Goal: Task Accomplishment & Management: Manage account settings

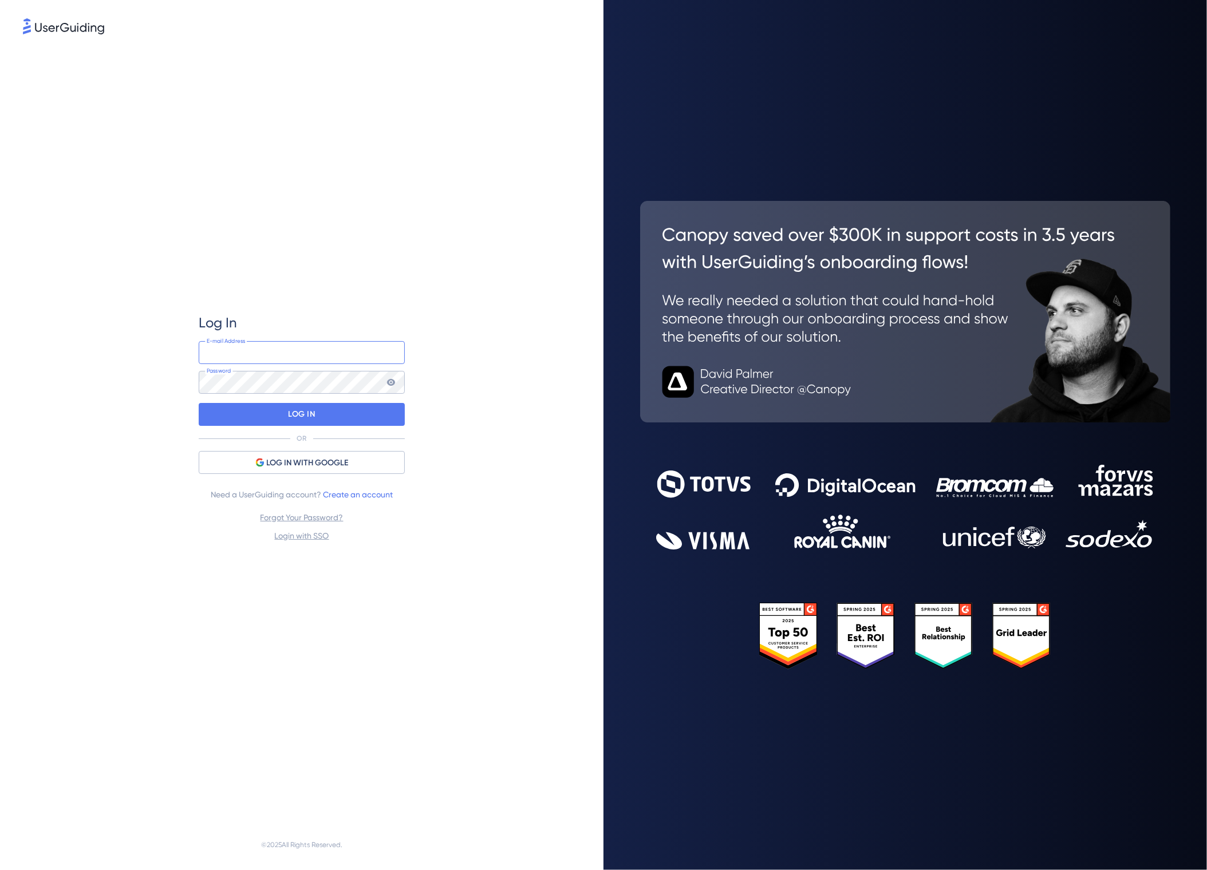
click at [267, 358] on input "email" at bounding box center [302, 352] width 206 height 23
type input "[PERSON_NAME][EMAIL_ADDRESS][DOMAIN_NAME]"
click at [319, 420] on div "LOG IN" at bounding box center [302, 414] width 206 height 23
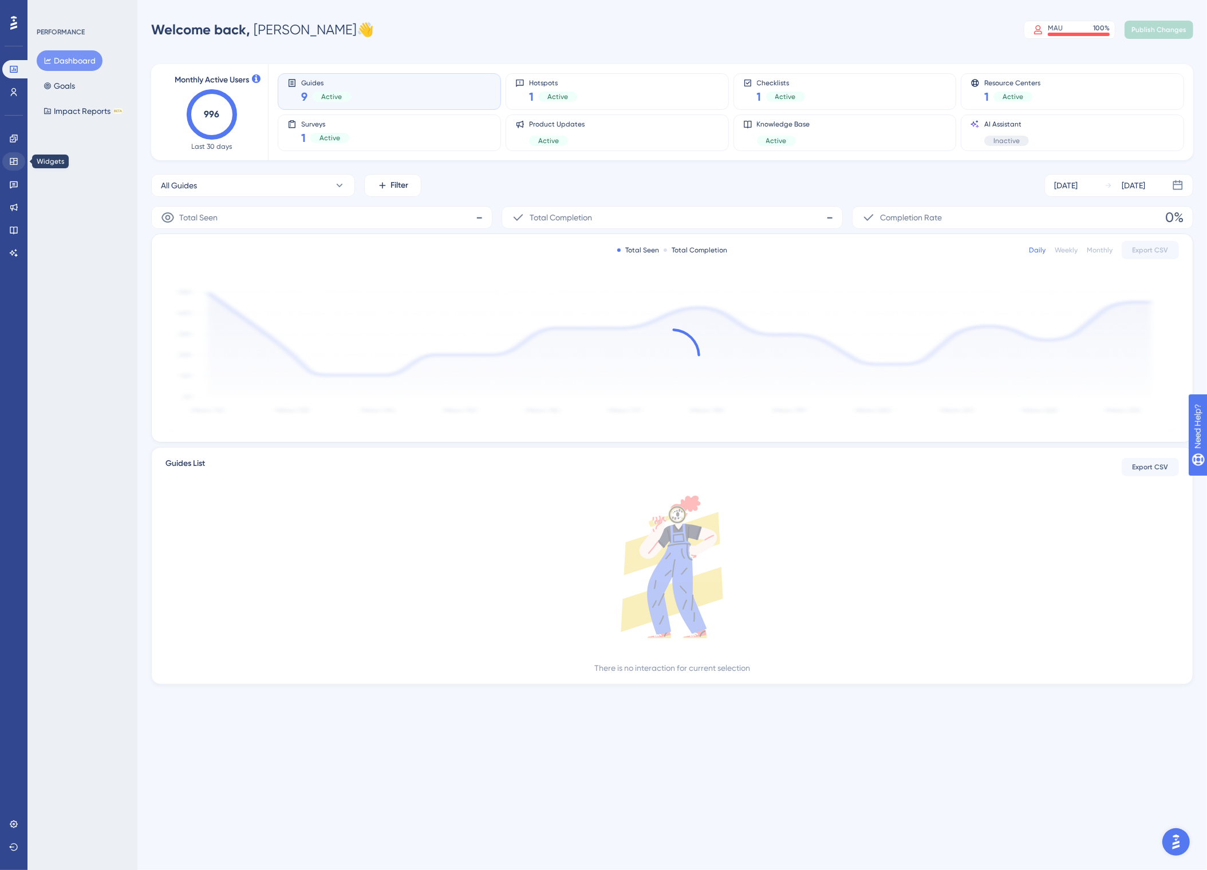
click at [14, 159] on icon at bounding box center [13, 161] width 9 height 9
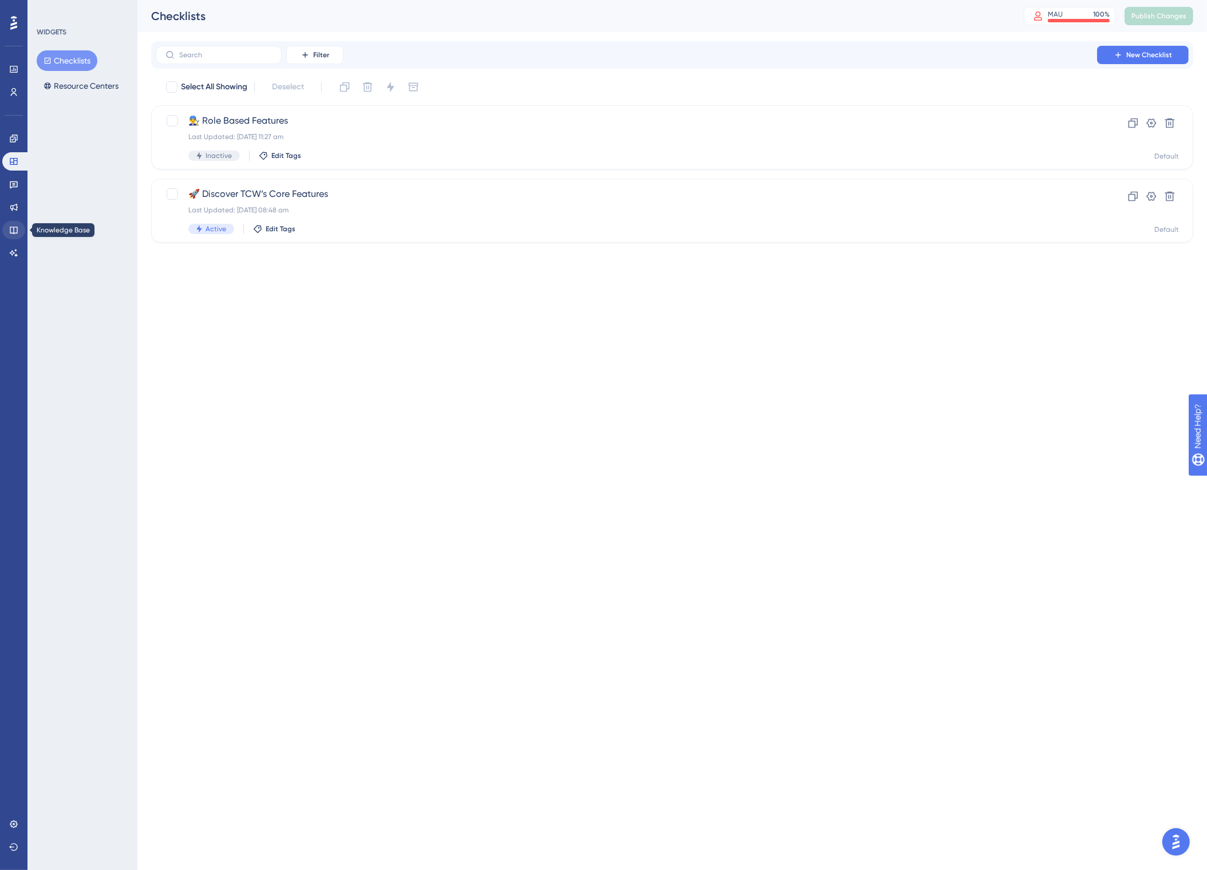
click at [15, 230] on icon at bounding box center [13, 230] width 9 height 9
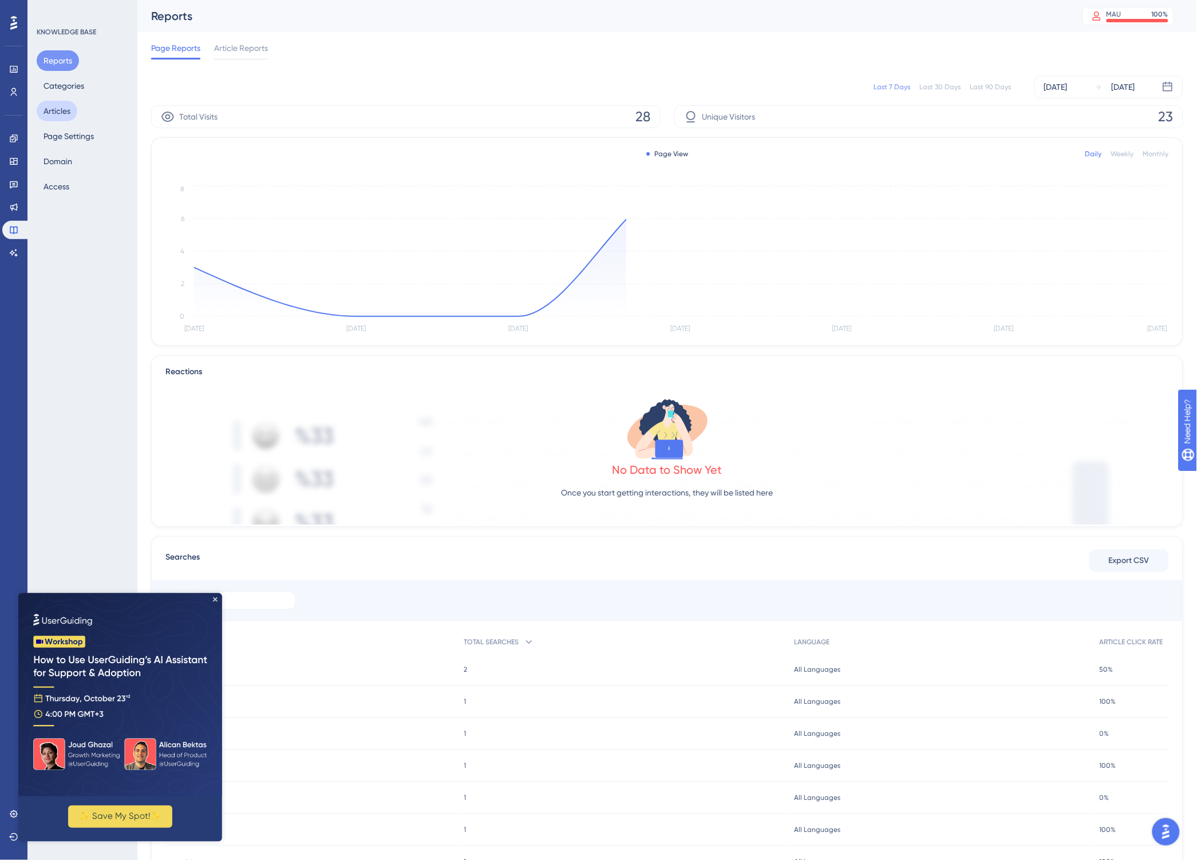
click at [62, 116] on button "Articles" at bounding box center [57, 111] width 41 height 21
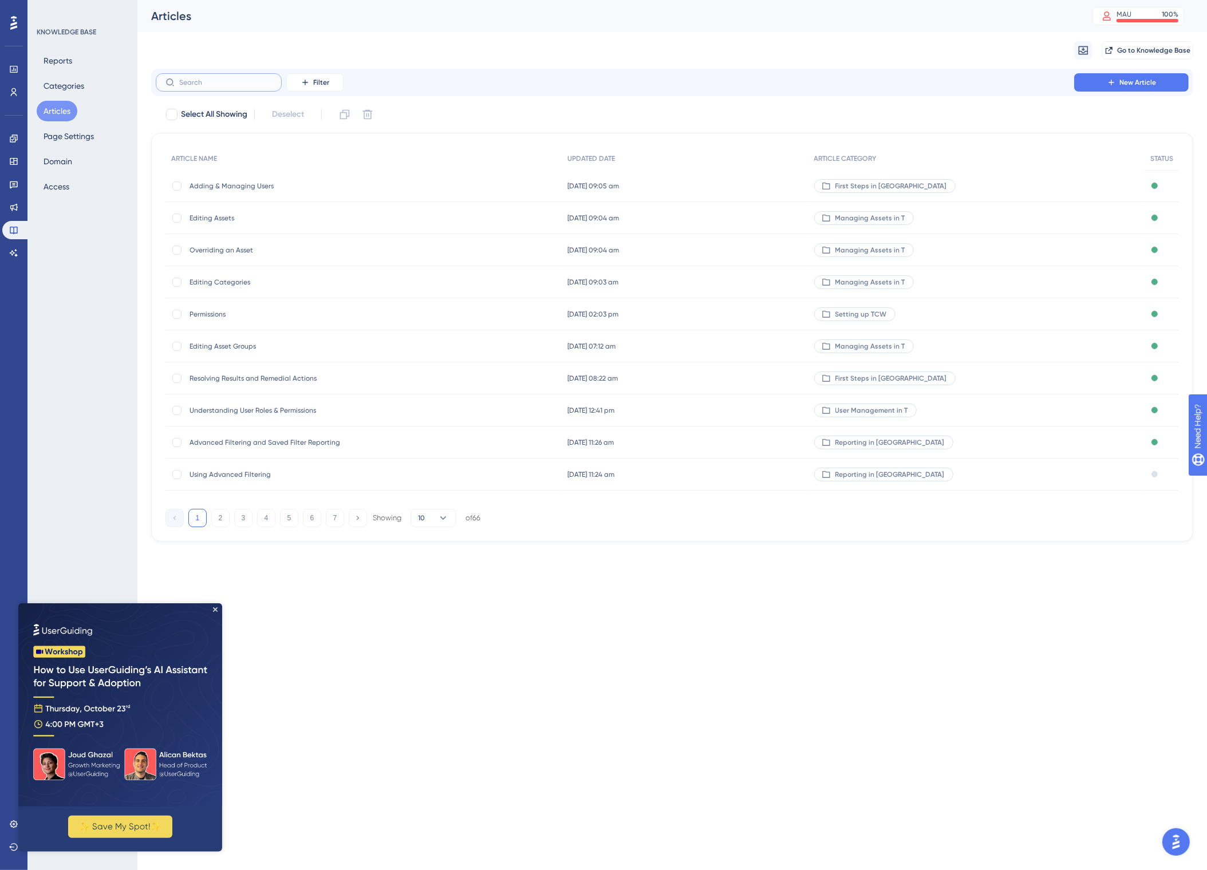
click at [200, 86] on label at bounding box center [219, 82] width 126 height 18
click at [200, 86] on input "text" at bounding box center [225, 82] width 93 height 8
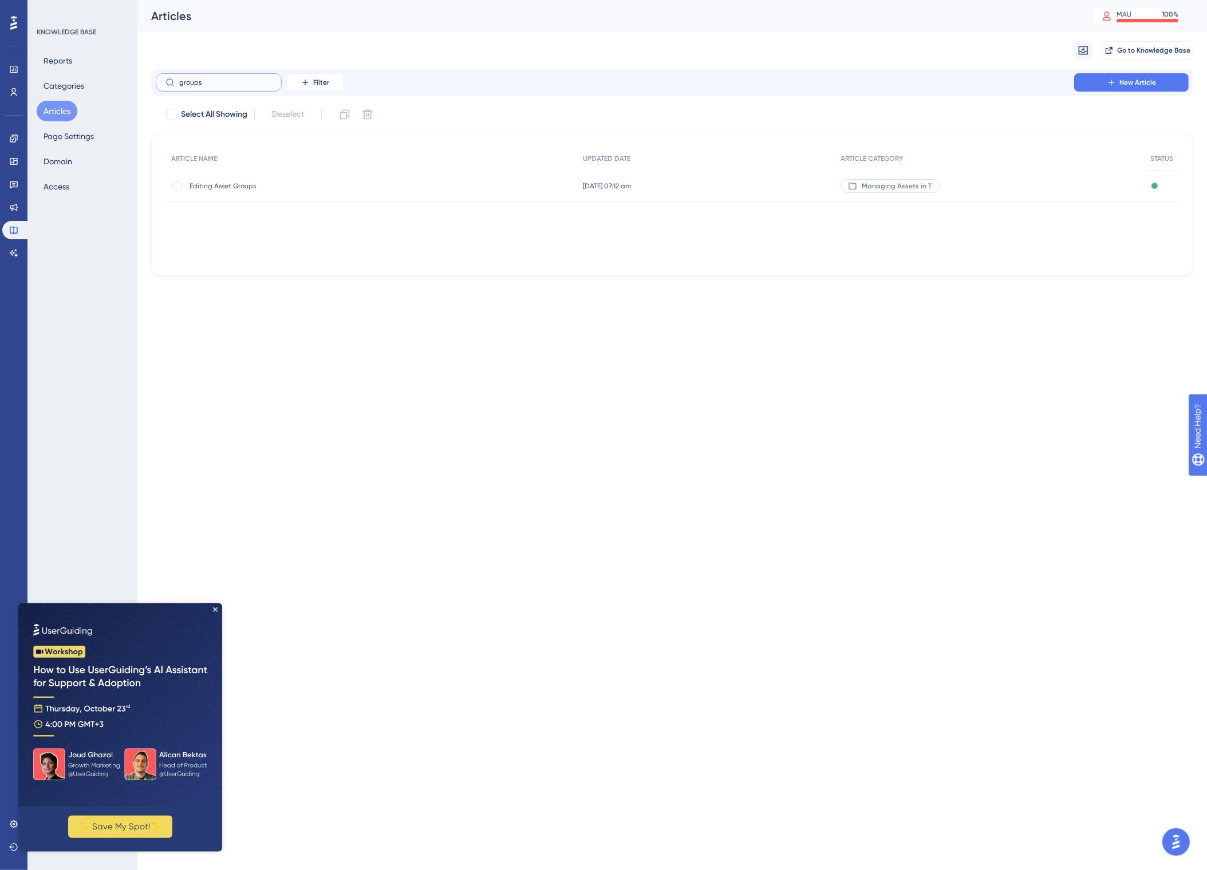
type input "groups"
click at [235, 181] on div "Editing Asset Groups Editing Asset Groups" at bounding box center [280, 186] width 183 height 32
click at [242, 189] on span "Editing Asset Groups" at bounding box center [280, 185] width 183 height 9
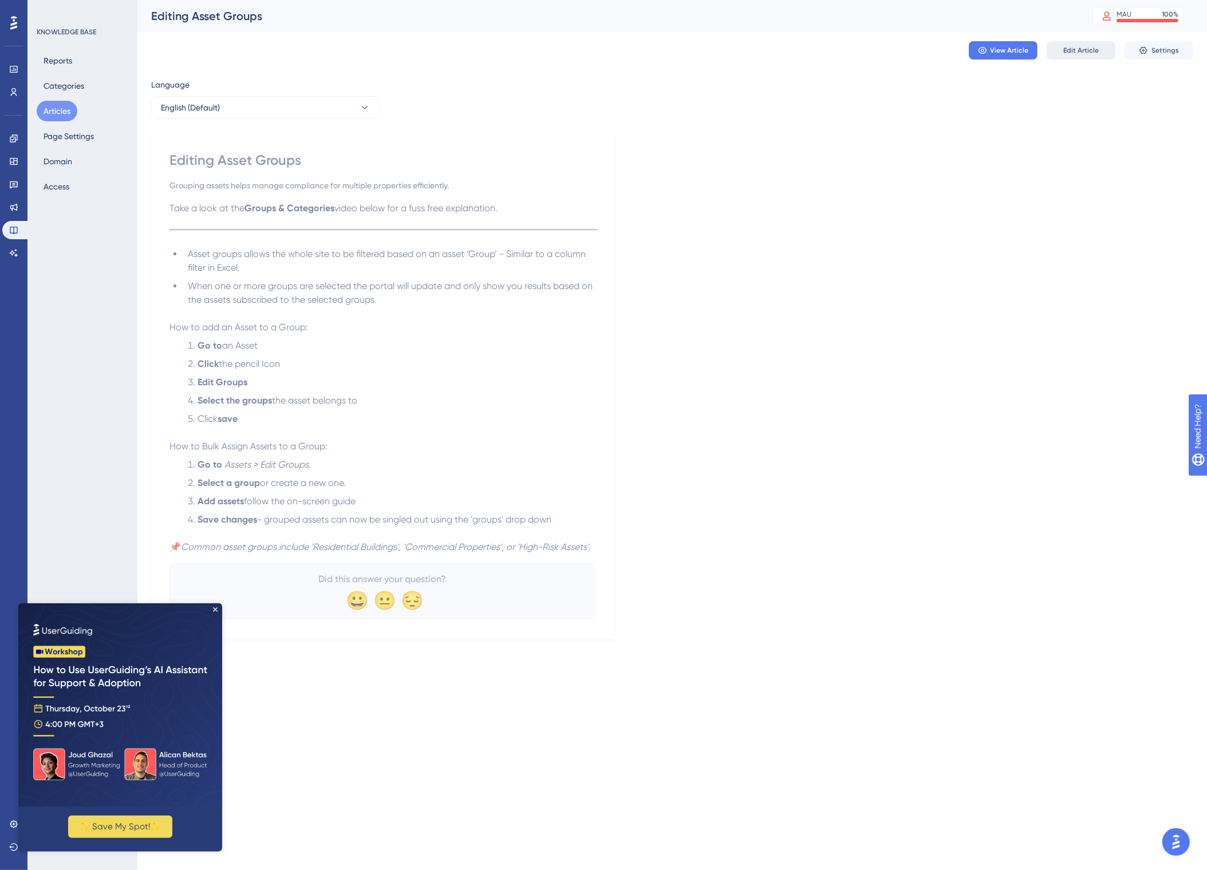
click at [1078, 57] on button "Edit Article" at bounding box center [1080, 50] width 69 height 18
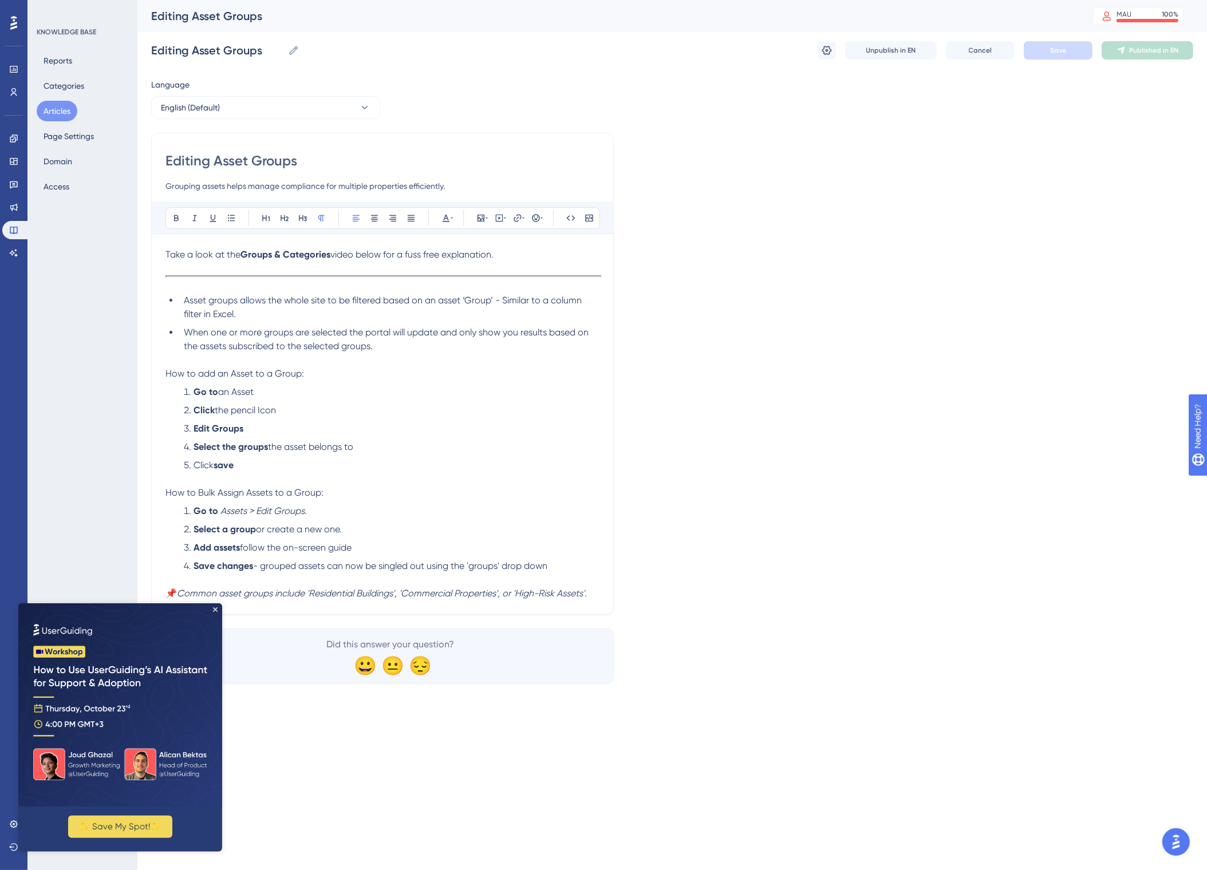
drag, startPoint x: 522, startPoint y: 255, endPoint x: 50, endPoint y: 247, distance: 472.3
click at [137, 246] on div "Performance Users Engagement Widgets Feedback Product Updates Knowledge Base AI…" at bounding box center [671, 351] width 1069 height 702
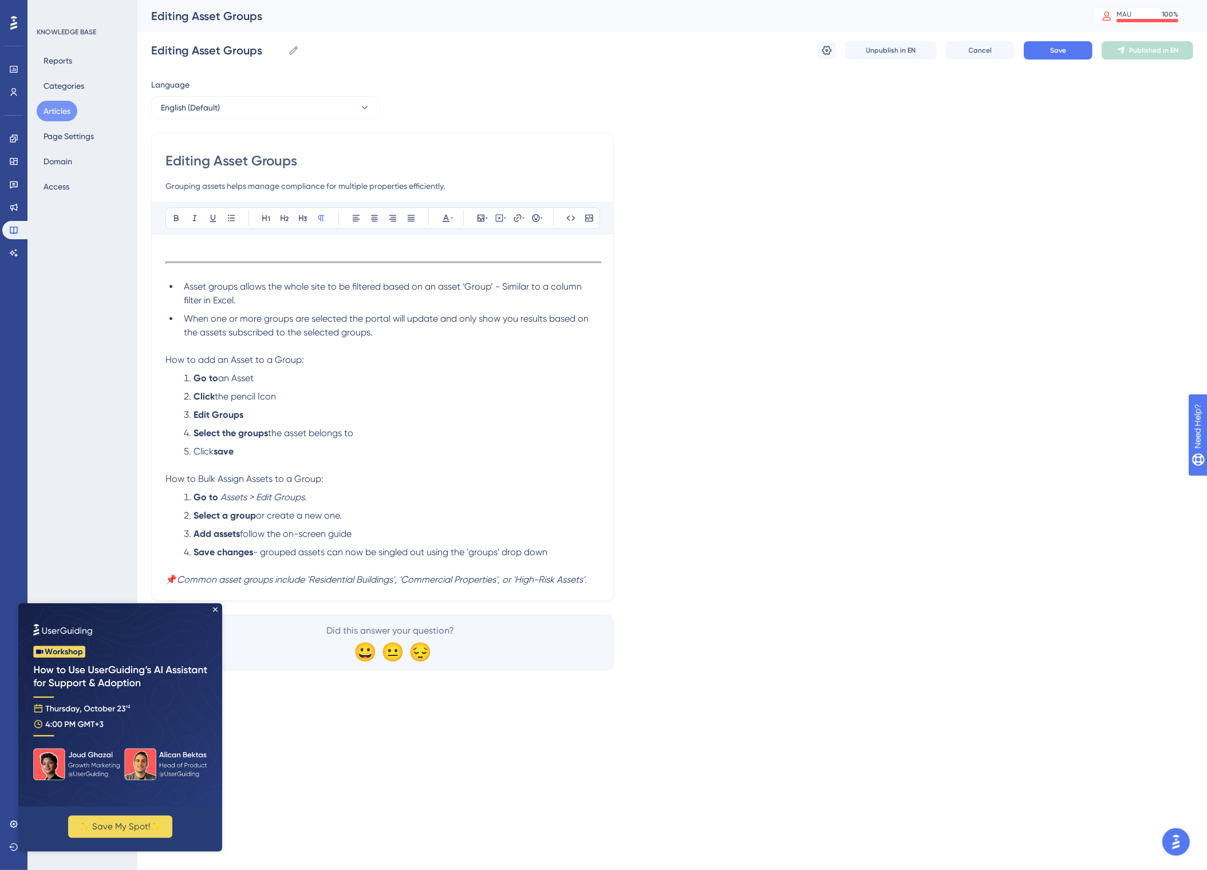
click at [197, 270] on p at bounding box center [382, 269] width 434 height 14
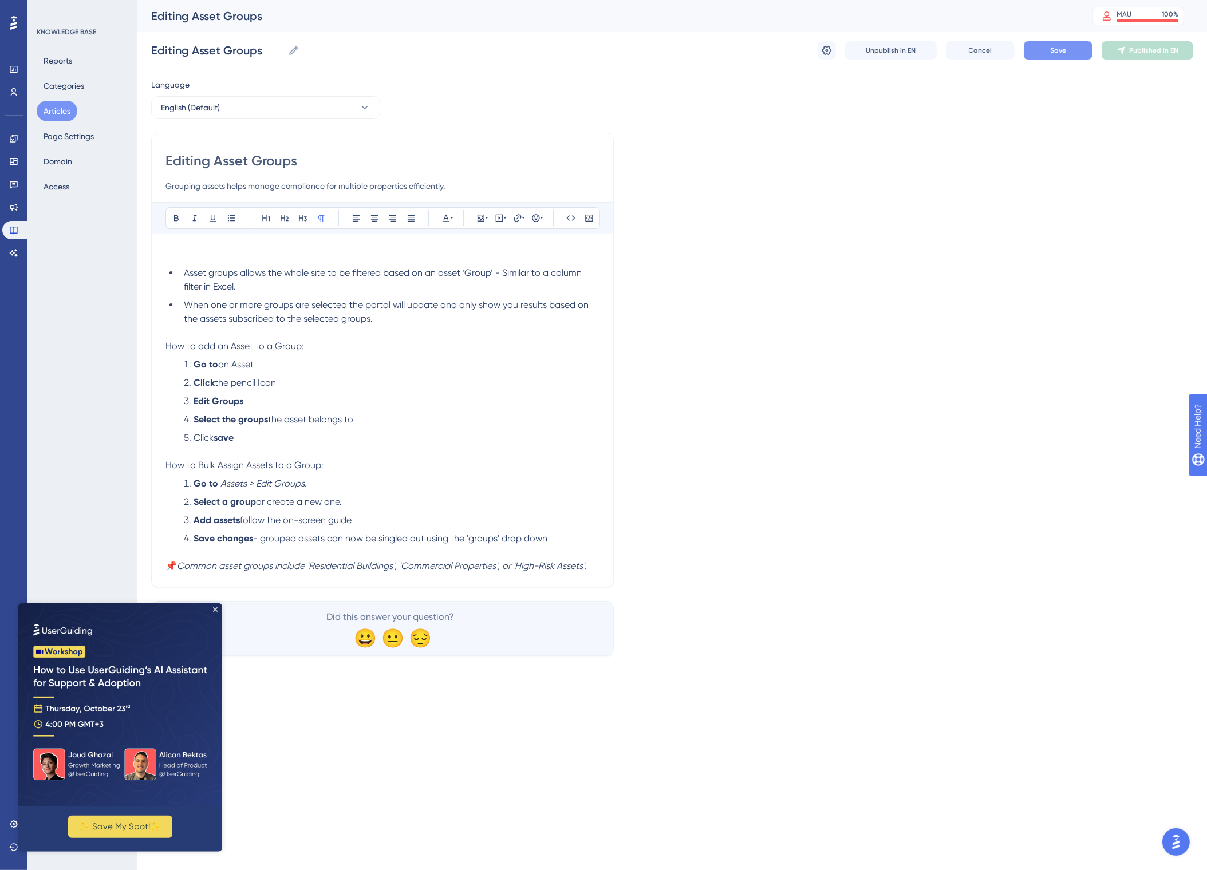
click at [1058, 54] on span "Save" at bounding box center [1058, 50] width 16 height 9
click at [1143, 56] on button "Publish in EN" at bounding box center [1147, 50] width 92 height 18
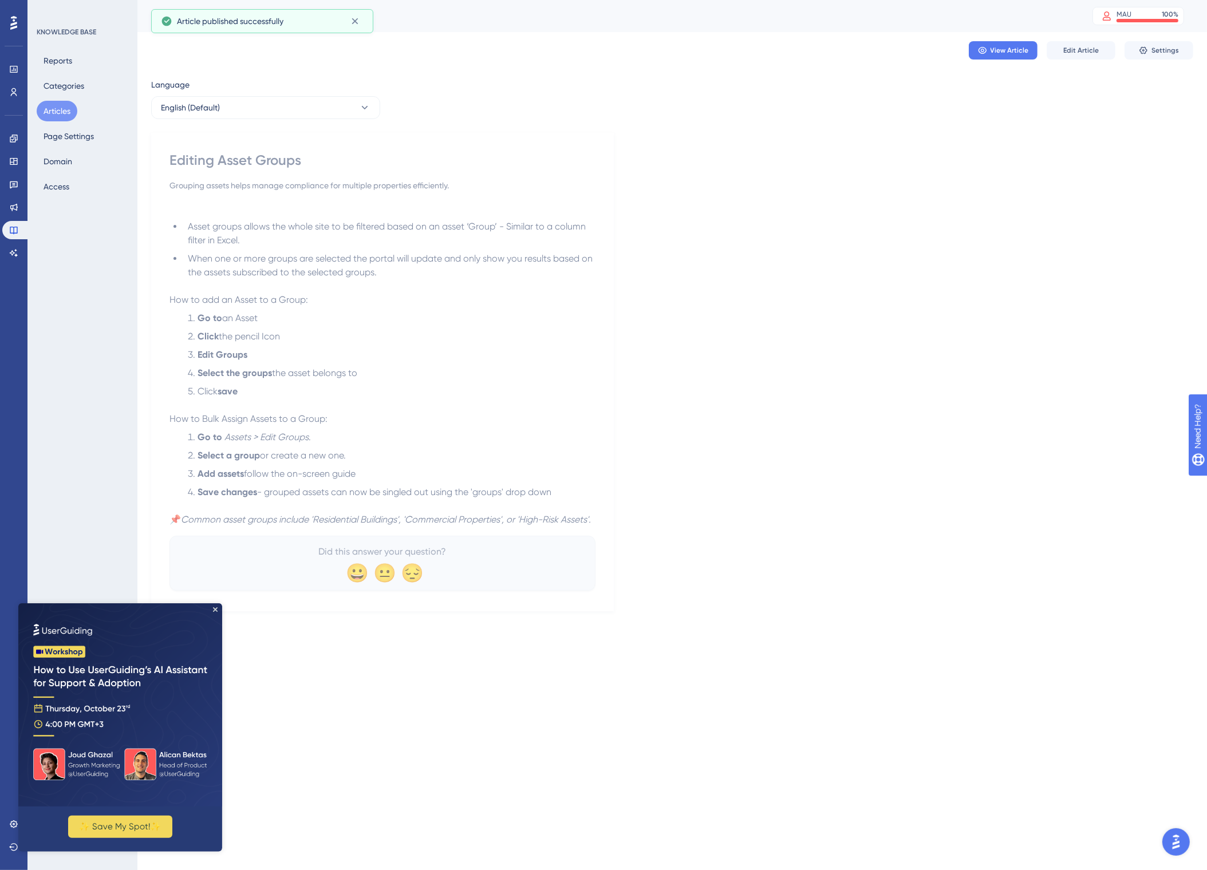
click at [64, 110] on button "Articles" at bounding box center [57, 111] width 41 height 21
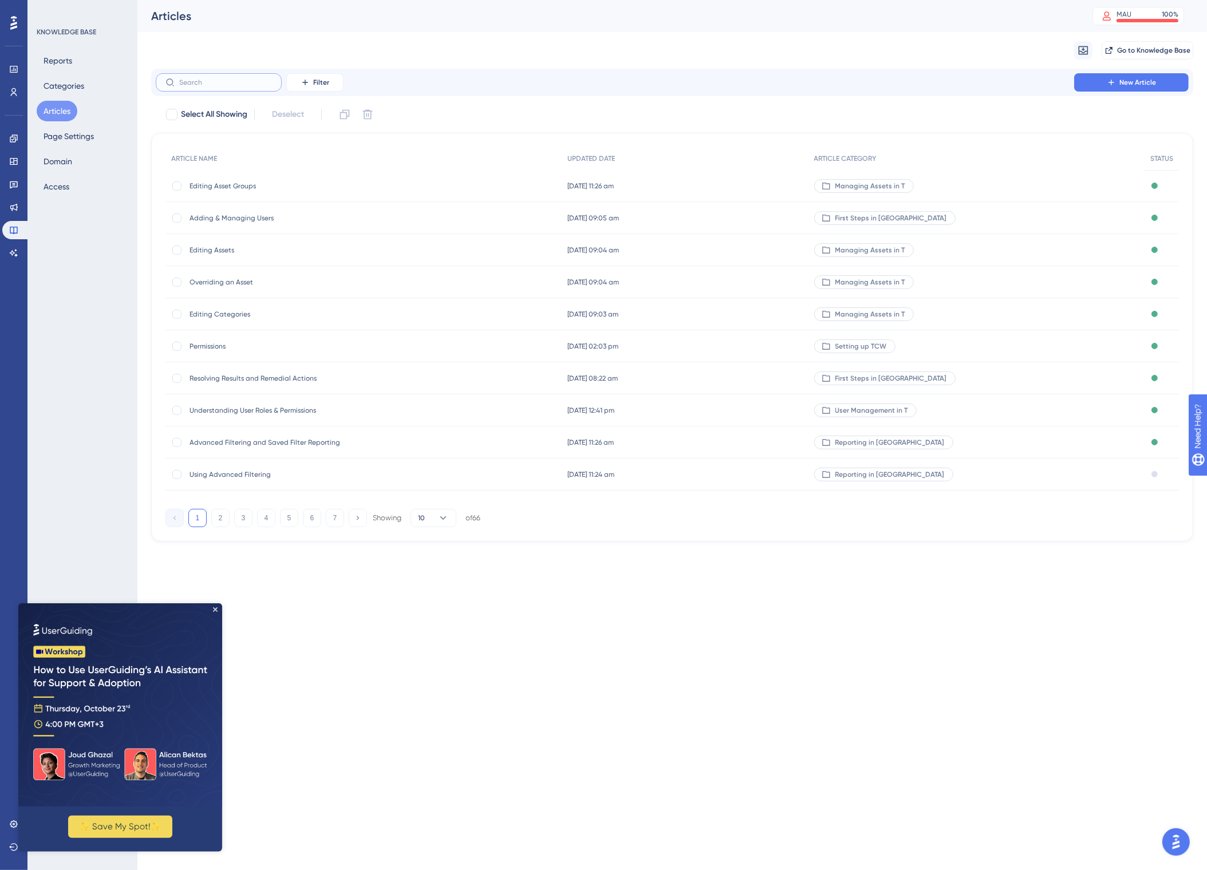
click at [207, 85] on input "text" at bounding box center [225, 82] width 93 height 8
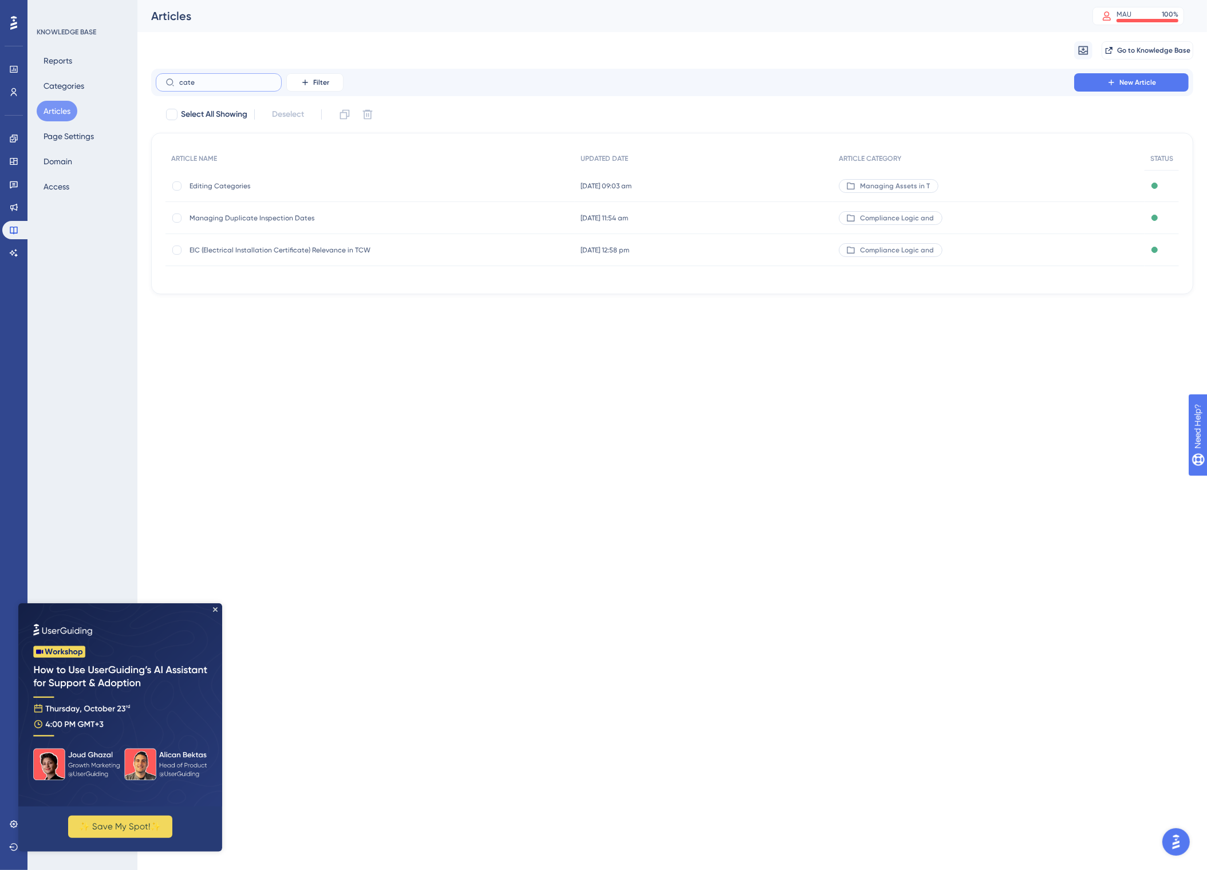
type input "cate"
click at [223, 187] on span "Editing Categories" at bounding box center [280, 185] width 183 height 9
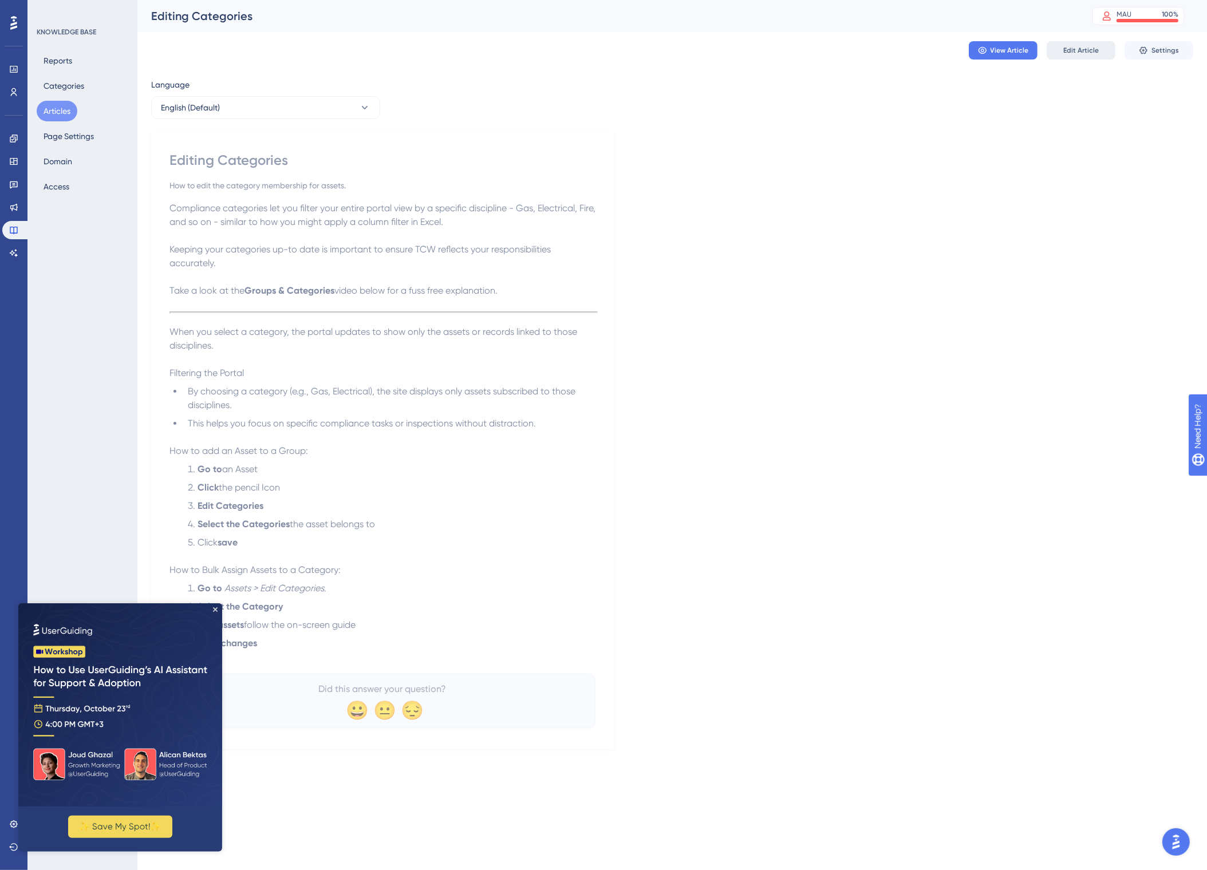
click at [1070, 48] on span "Edit Article" at bounding box center [1080, 50] width 35 height 9
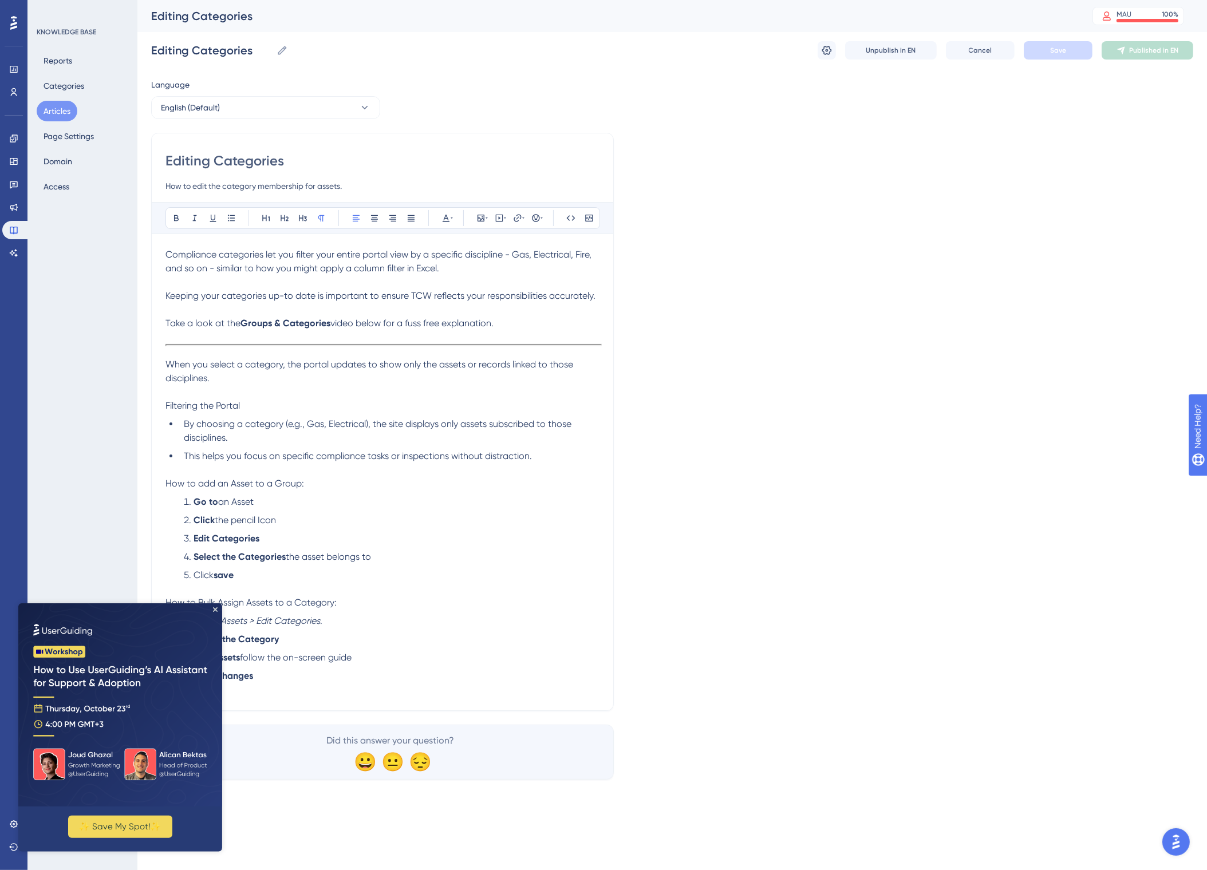
drag, startPoint x: 520, startPoint y: 326, endPoint x: 145, endPoint y: 319, distance: 374.4
click at [145, 319] on div "Performance Users Engagement Widgets Feedback Product Updates Knowledge Base AI…" at bounding box center [671, 399] width 1069 height 798
click at [189, 349] on p at bounding box center [382, 351] width 434 height 14
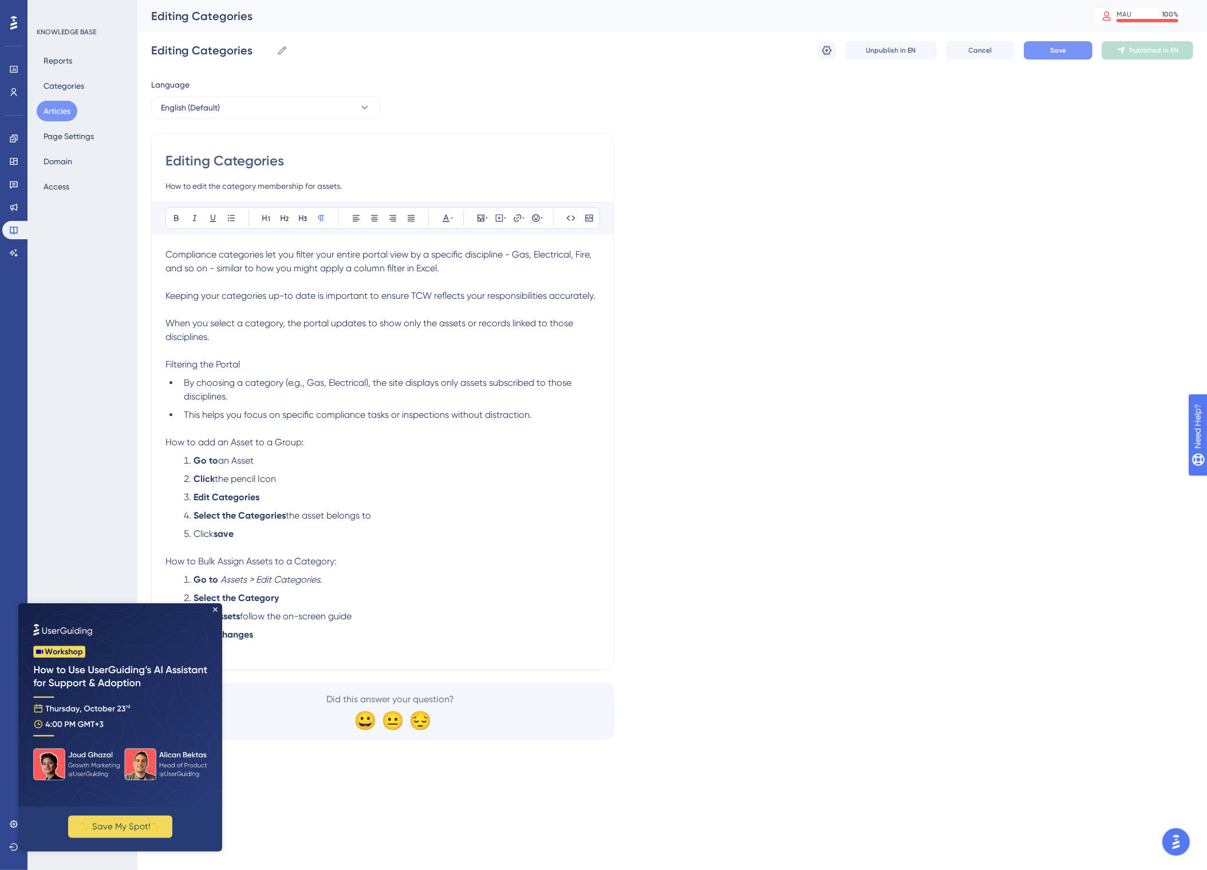
click at [1059, 55] on button "Save" at bounding box center [1057, 50] width 69 height 18
click at [1158, 54] on span "Publish in EN" at bounding box center [1153, 50] width 41 height 9
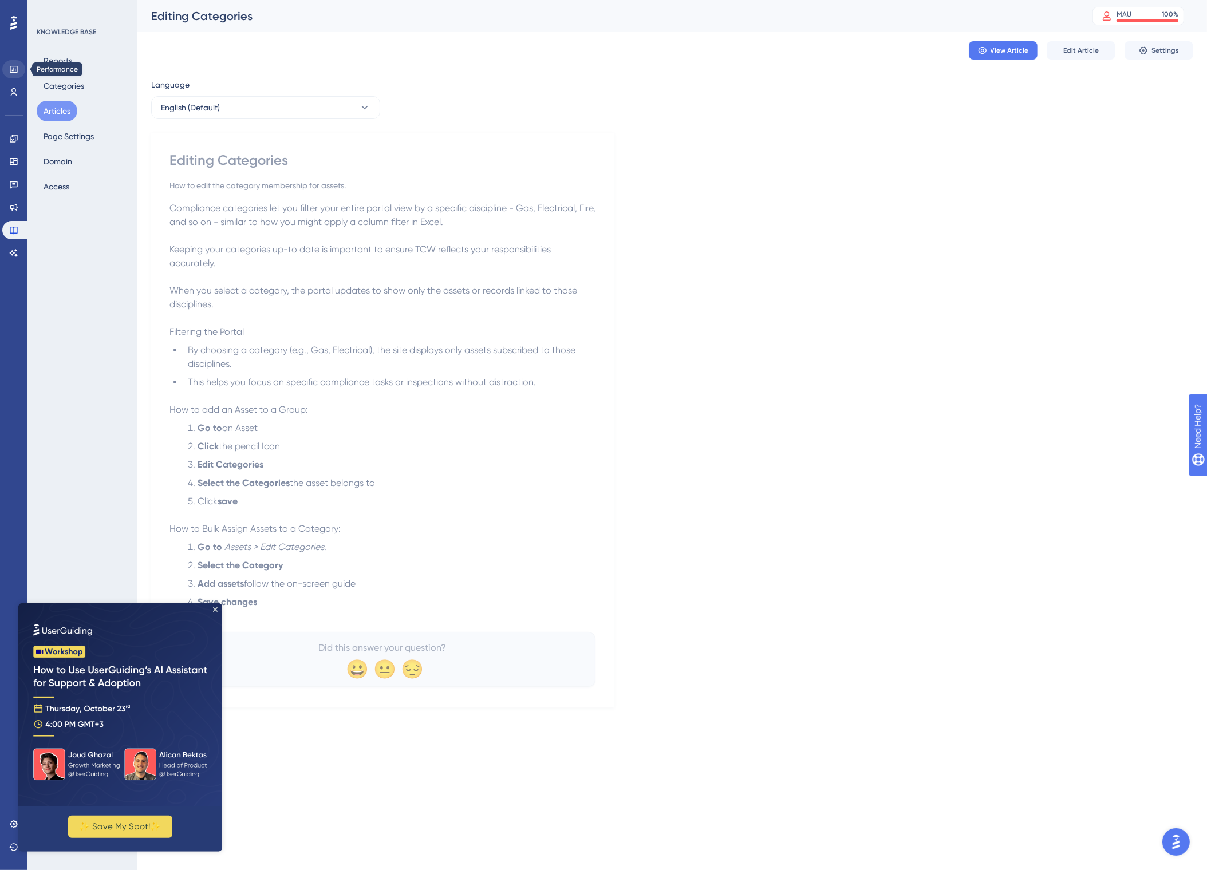
click at [20, 71] on link at bounding box center [13, 69] width 23 height 18
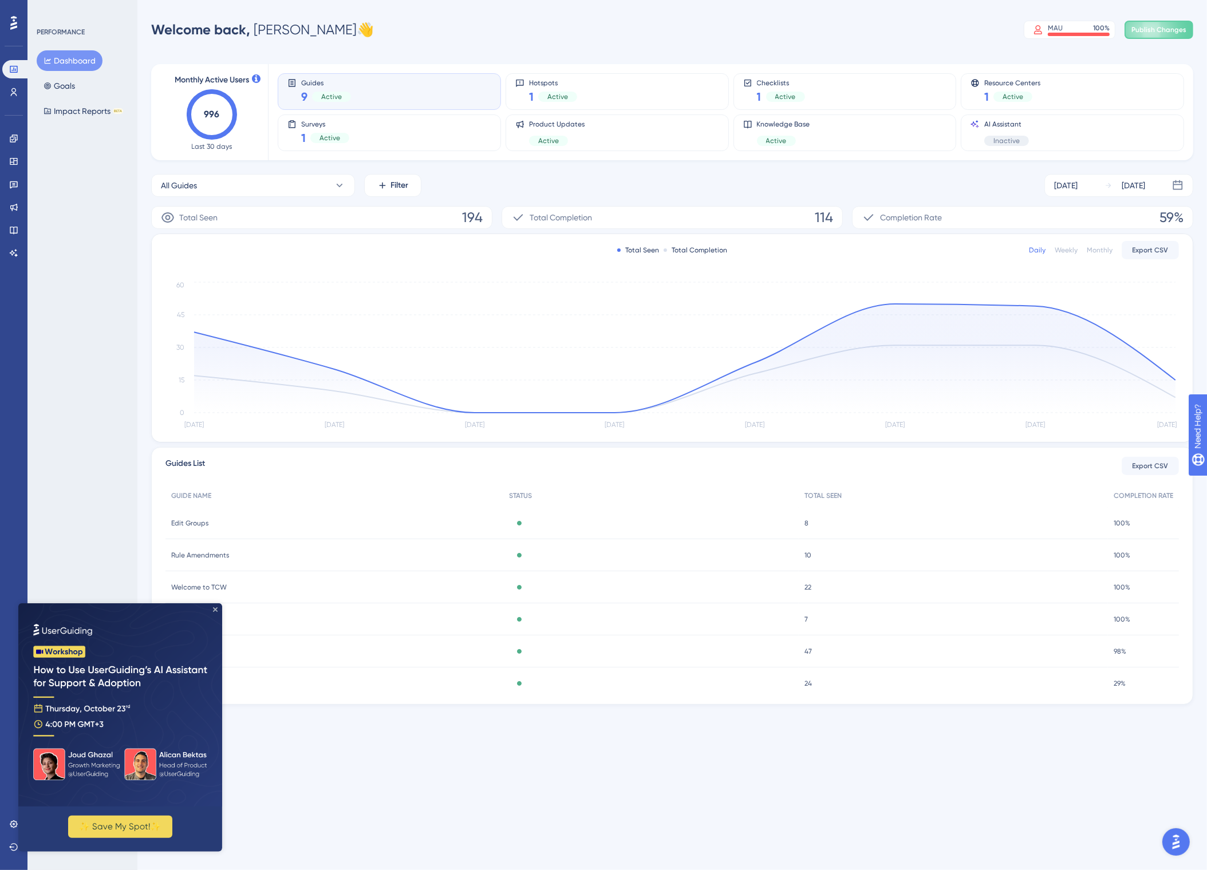
drag, startPoint x: 215, startPoint y: 609, endPoint x: 284, endPoint y: 1238, distance: 632.8
click at [215, 609] on icon "Close Preview" at bounding box center [215, 609] width 5 height 5
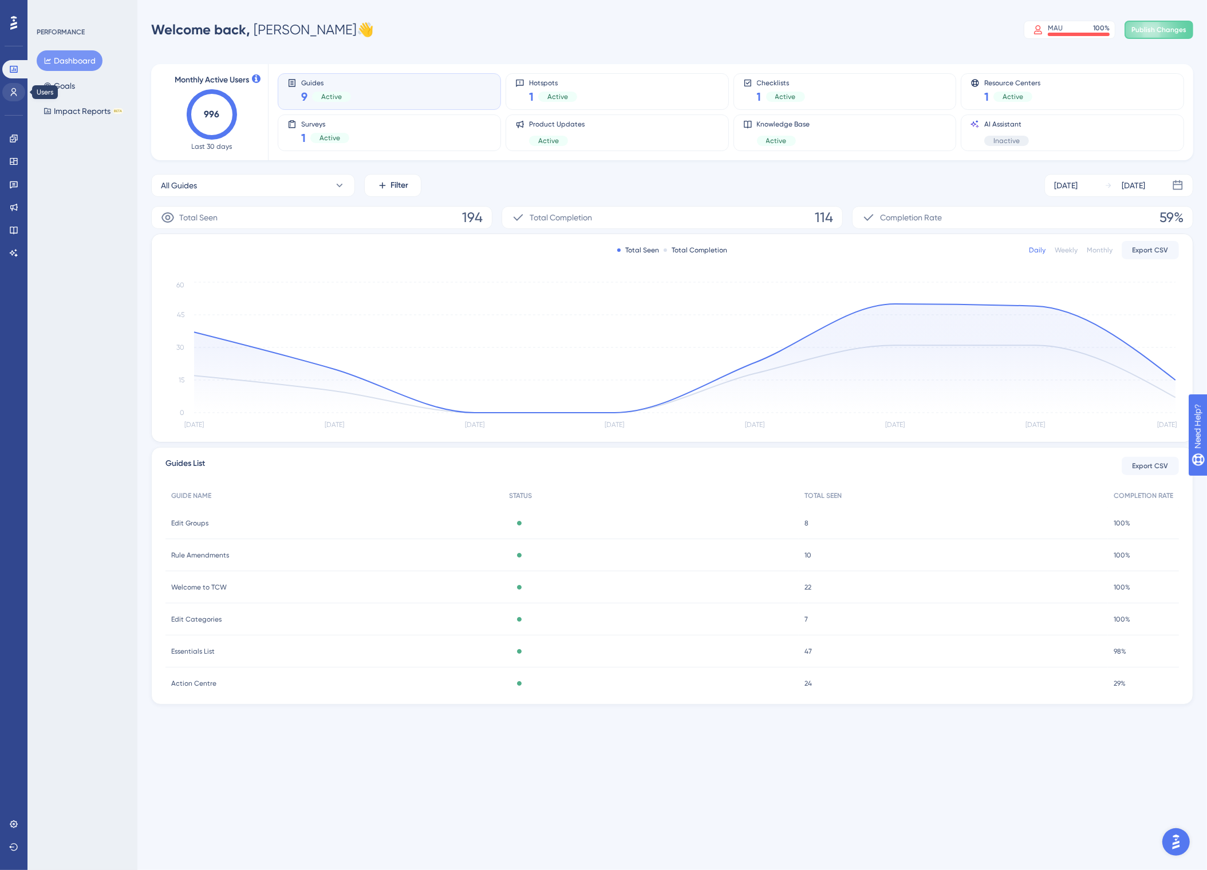
click at [15, 86] on link at bounding box center [13, 92] width 23 height 18
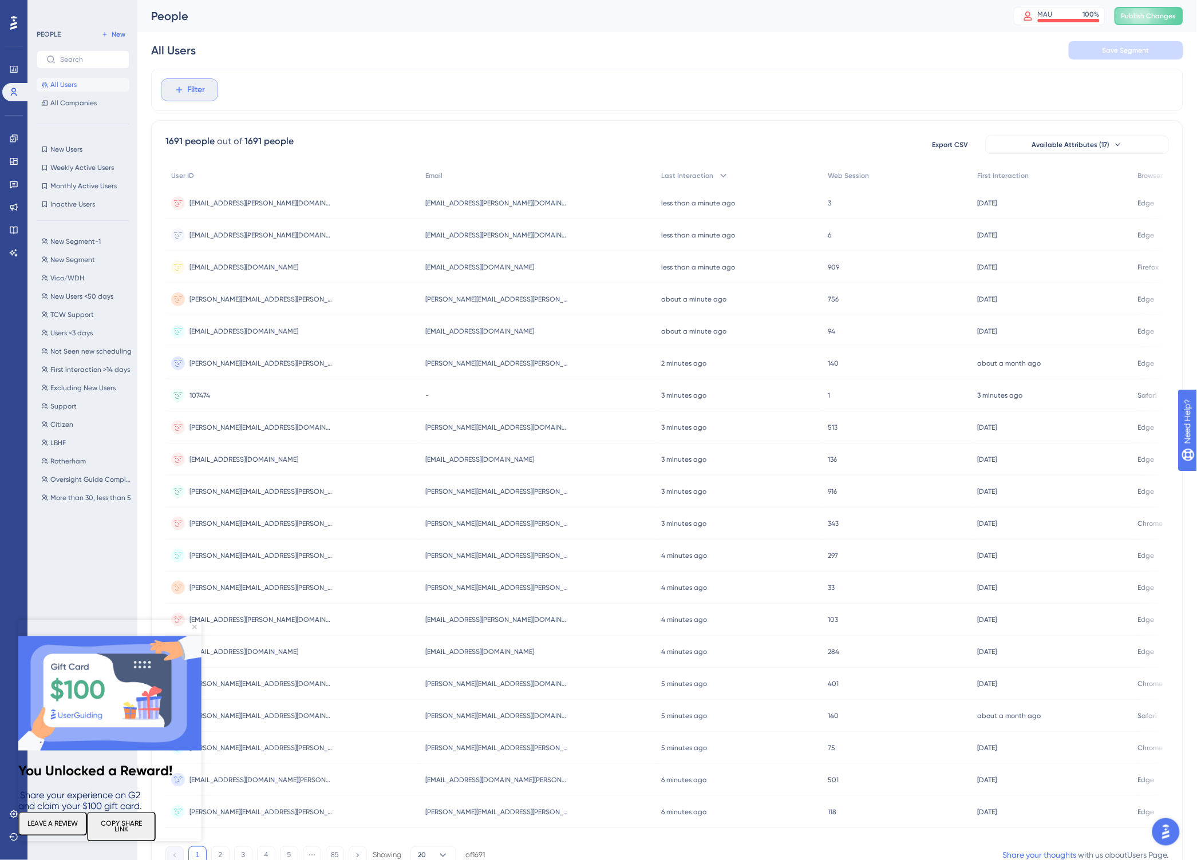
click at [205, 88] on span "Filter" at bounding box center [197, 90] width 18 height 14
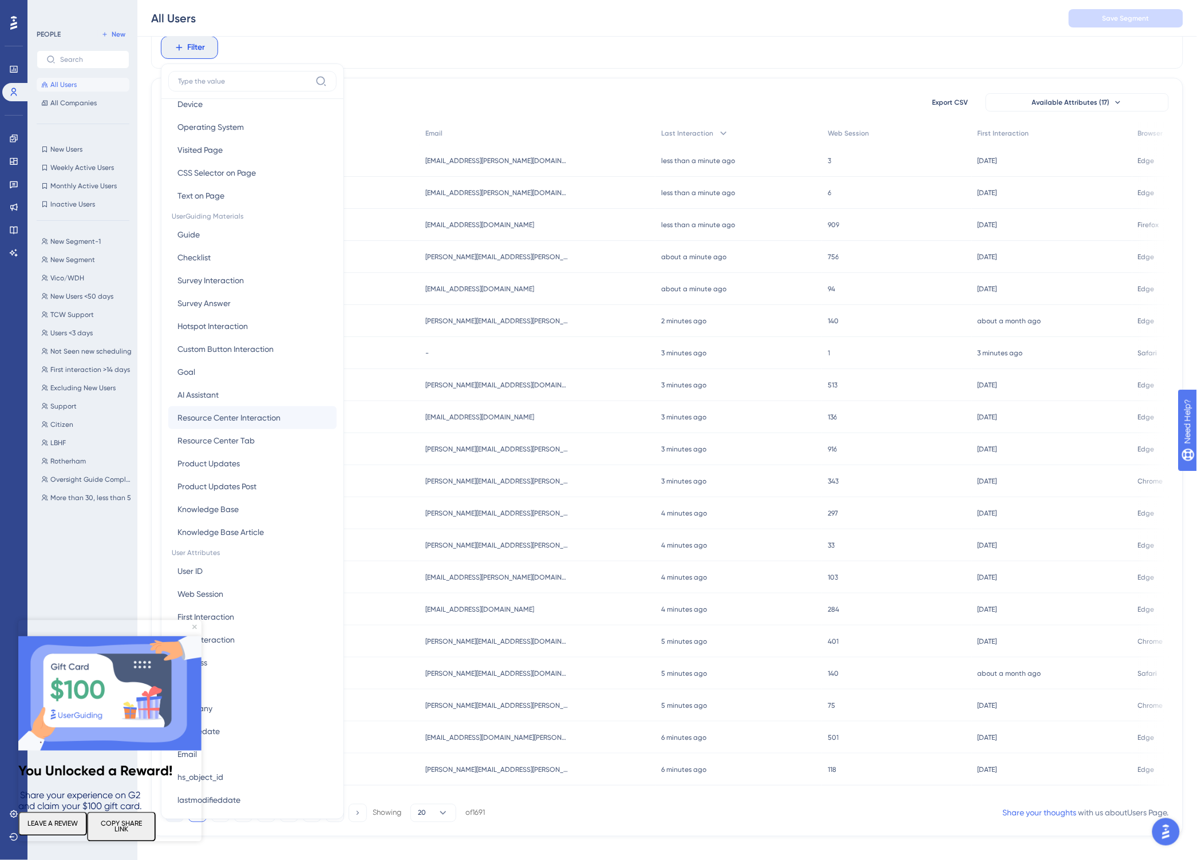
scroll to position [204, 0]
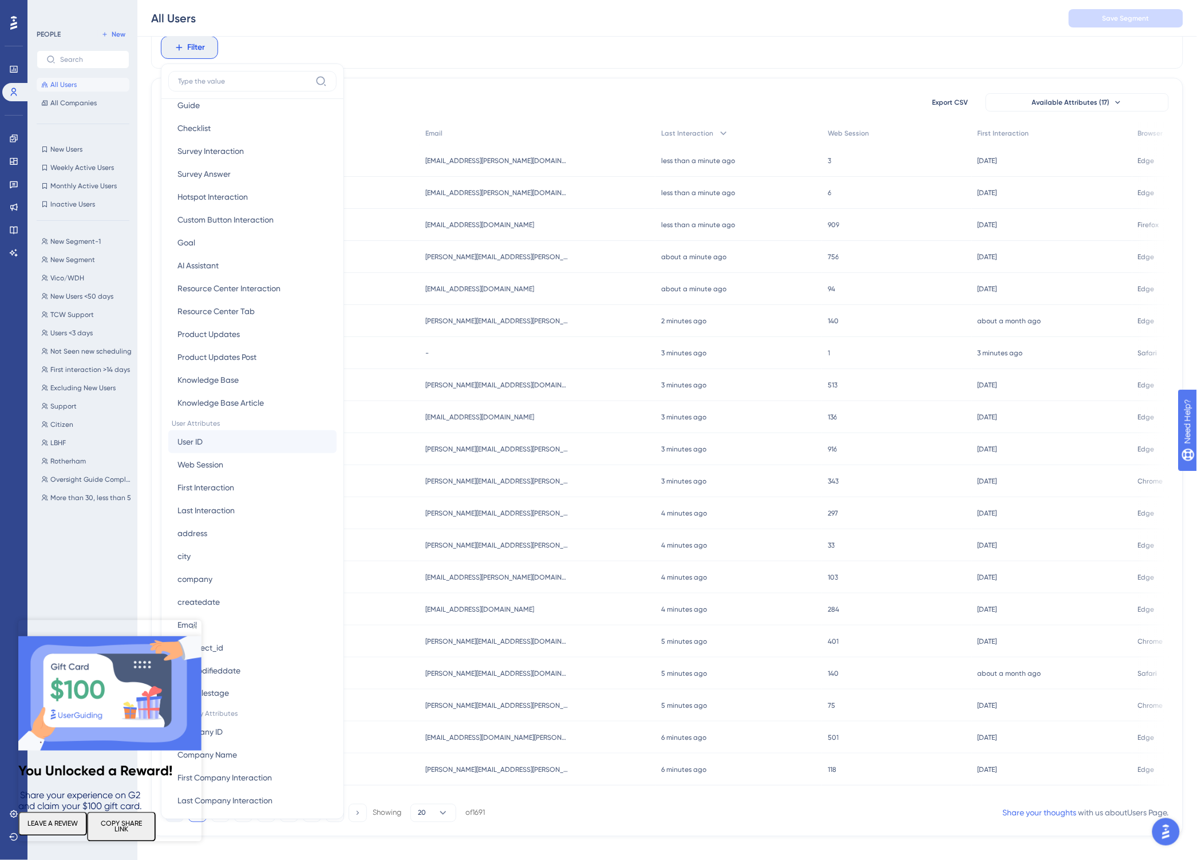
click at [215, 436] on button "User ID User ID" at bounding box center [252, 441] width 168 height 23
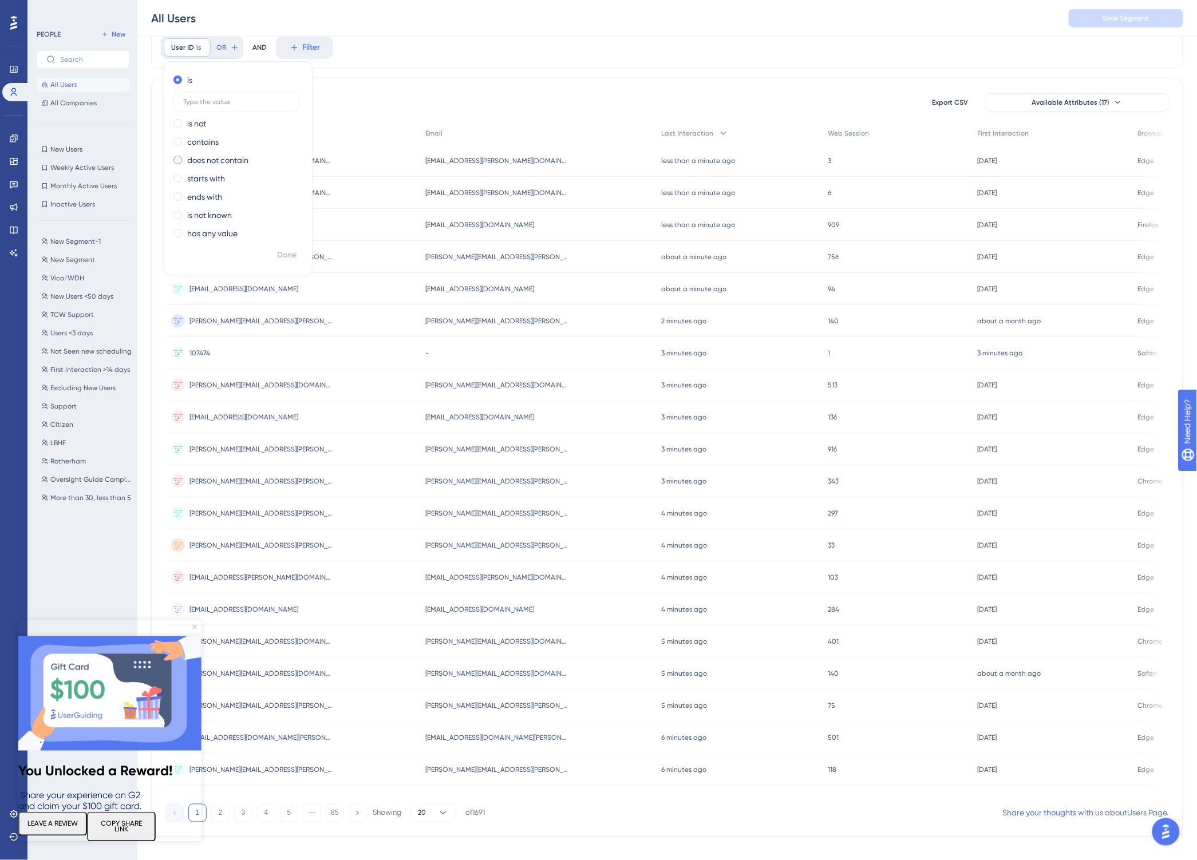
click at [209, 160] on label "does not contain" at bounding box center [217, 160] width 61 height 14
type input "@"
click at [277, 254] on span "Done" at bounding box center [286, 255] width 19 height 14
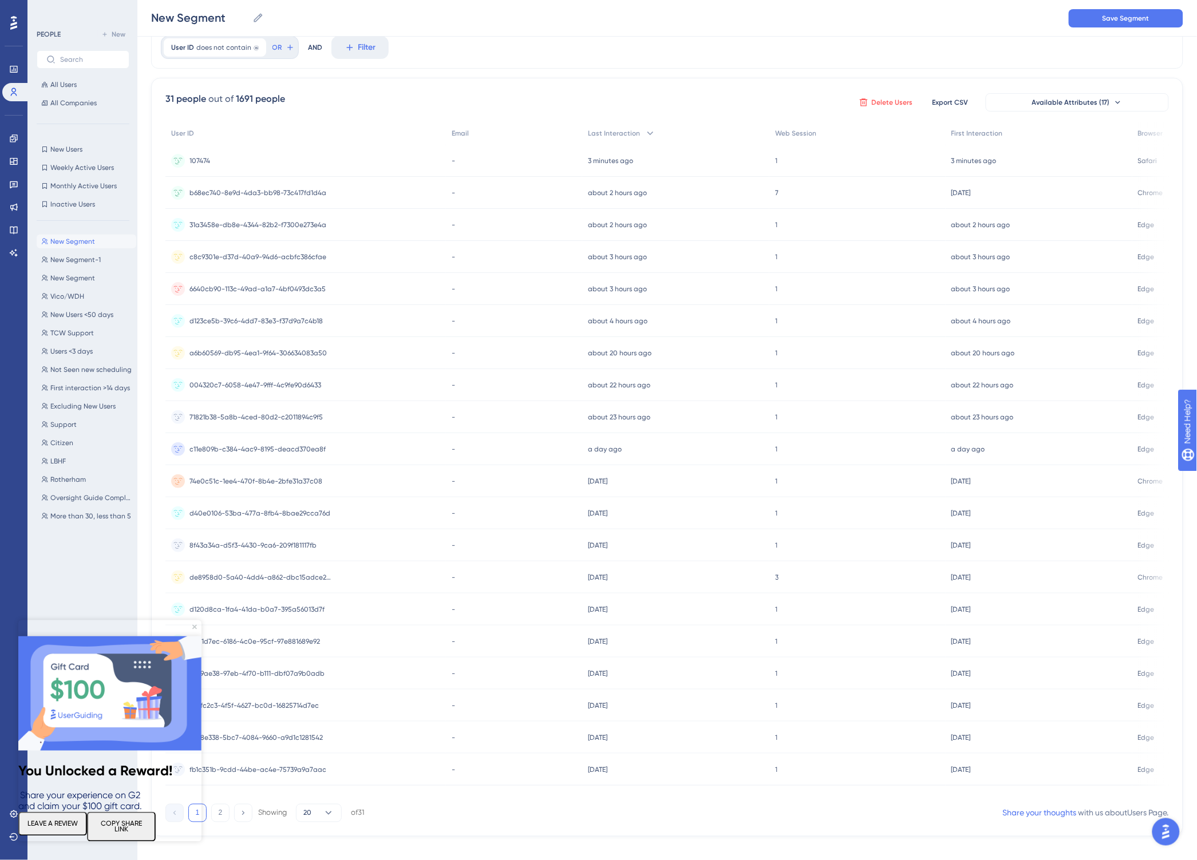
click at [890, 102] on span "Delete Users" at bounding box center [892, 102] width 41 height 9
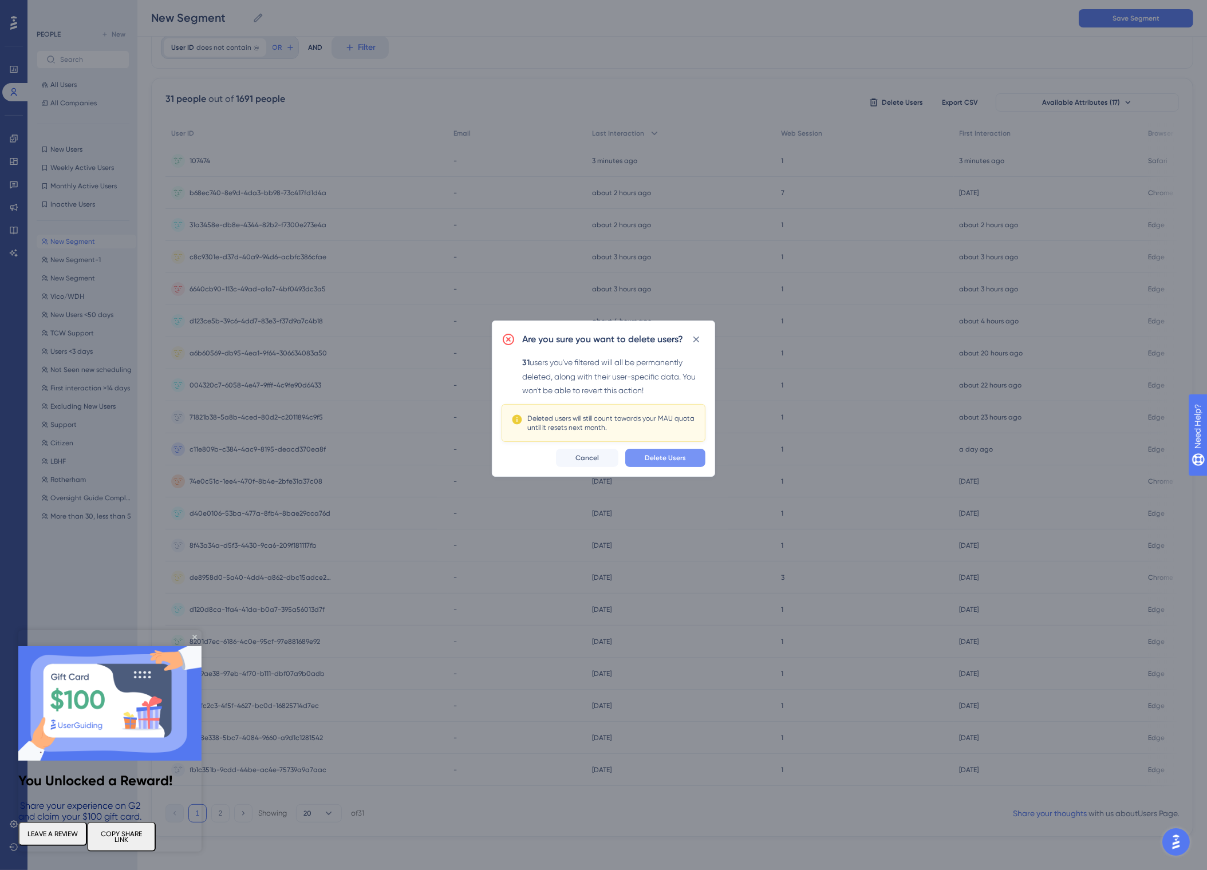
click at [661, 454] on span "Delete Users" at bounding box center [664, 457] width 41 height 9
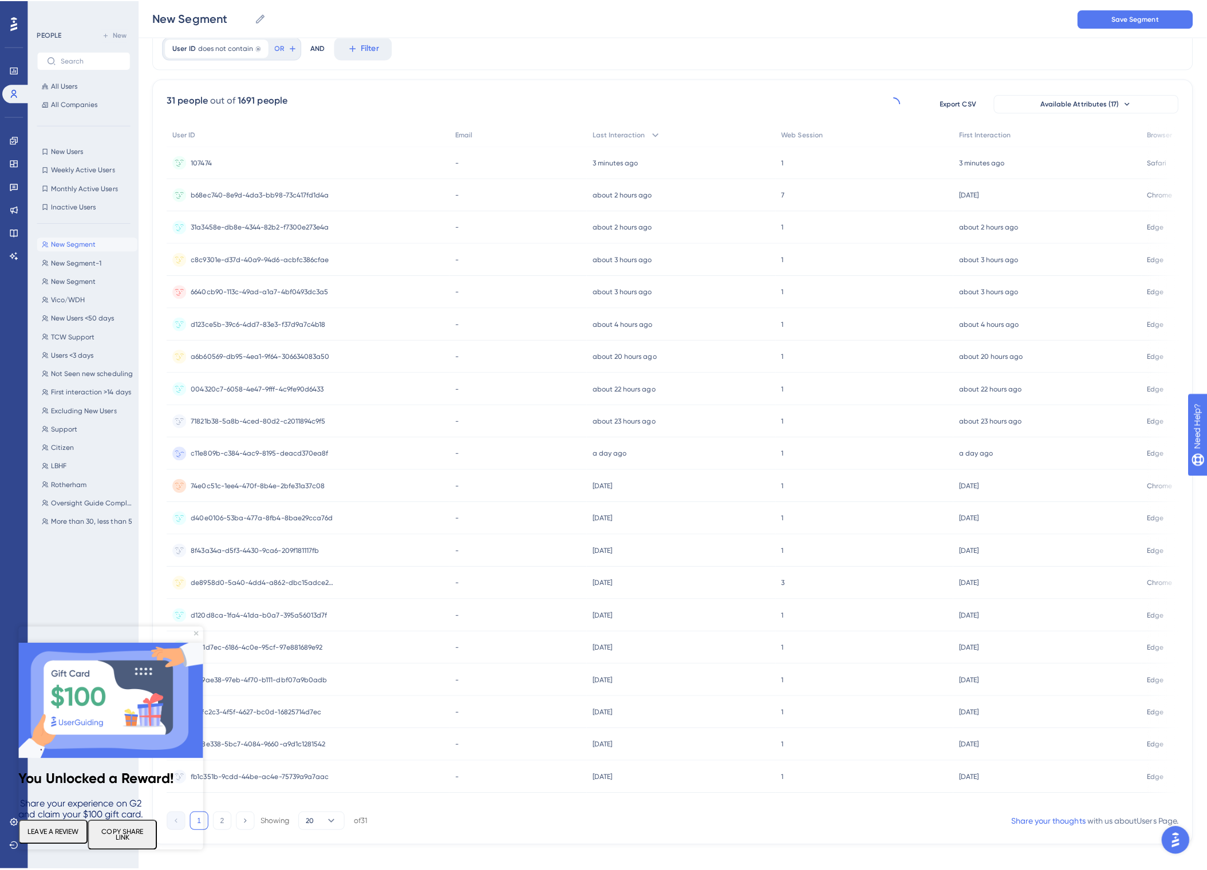
scroll to position [0, 0]
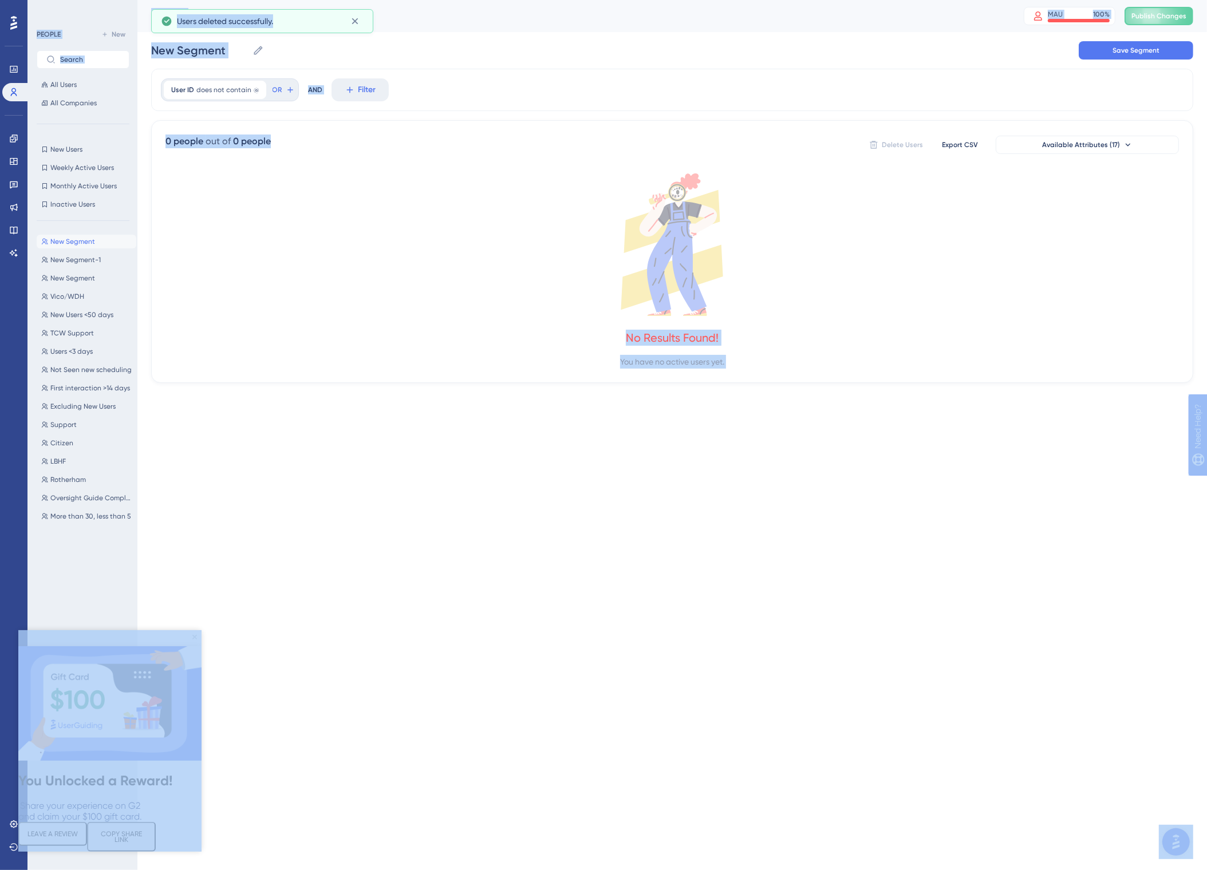
drag, startPoint x: 578, startPoint y: 437, endPoint x: 429, endPoint y: 386, distance: 157.7
click at [570, 0] on html "Performance Users Engagement Widgets Feedback Product Updates Knowledge Base AI…" at bounding box center [603, 0] width 1207 height 0
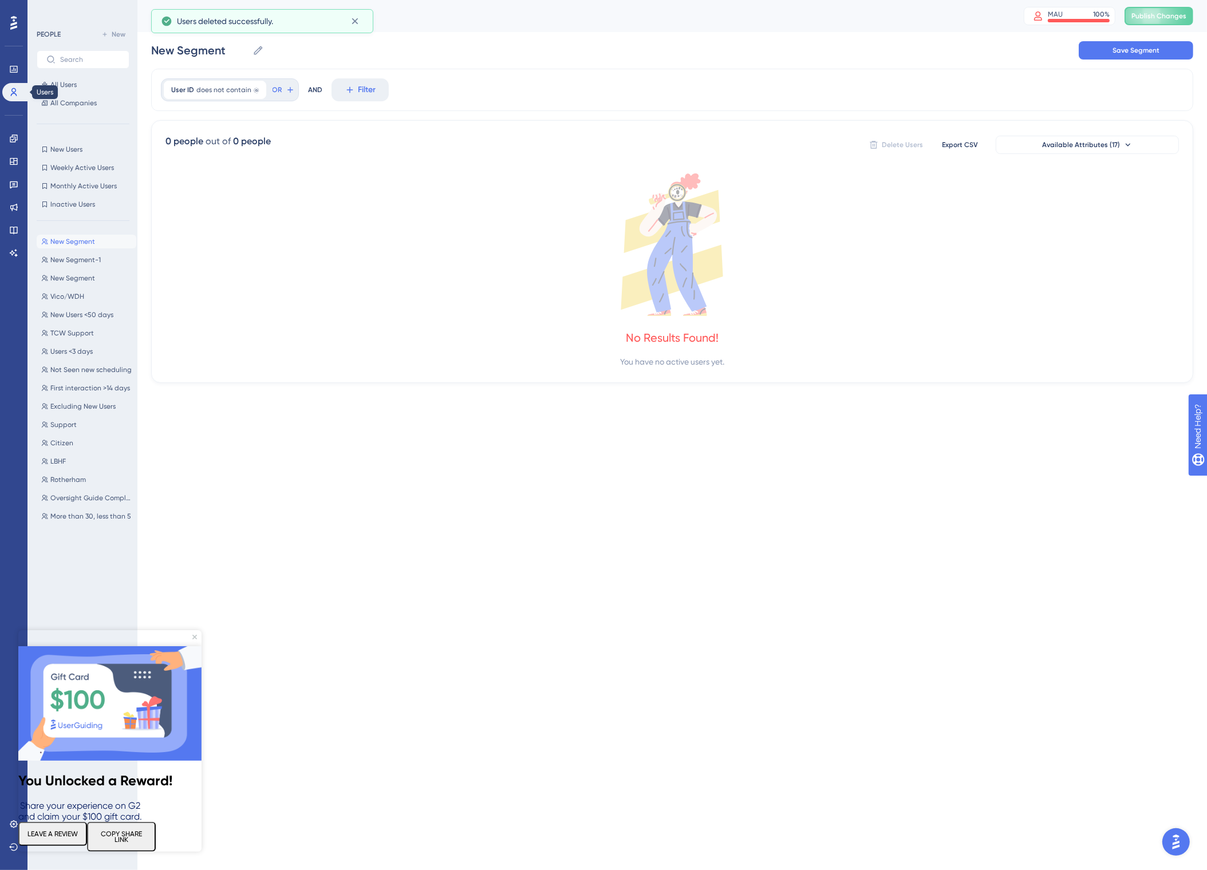
click at [17, 90] on icon at bounding box center [13, 92] width 9 height 9
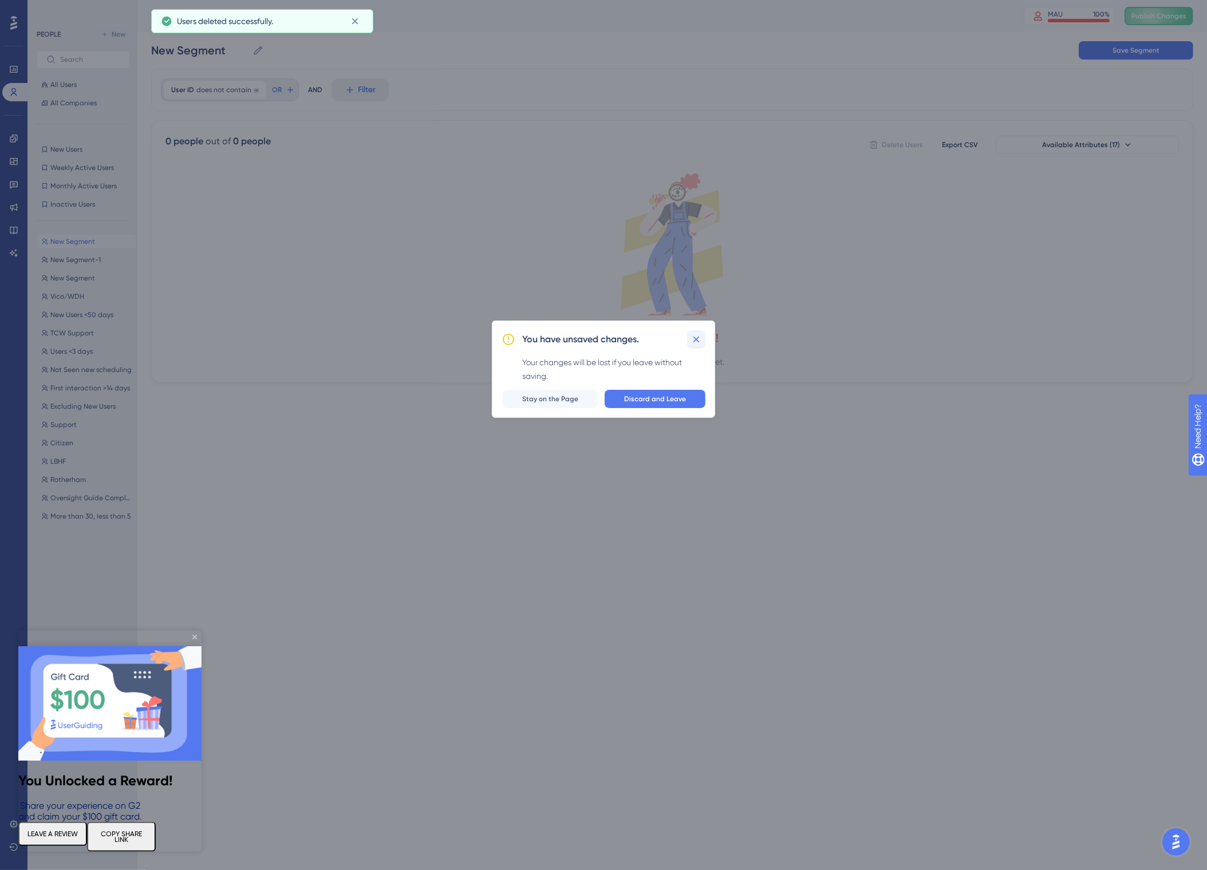
click at [695, 344] on icon at bounding box center [695, 339] width 11 height 11
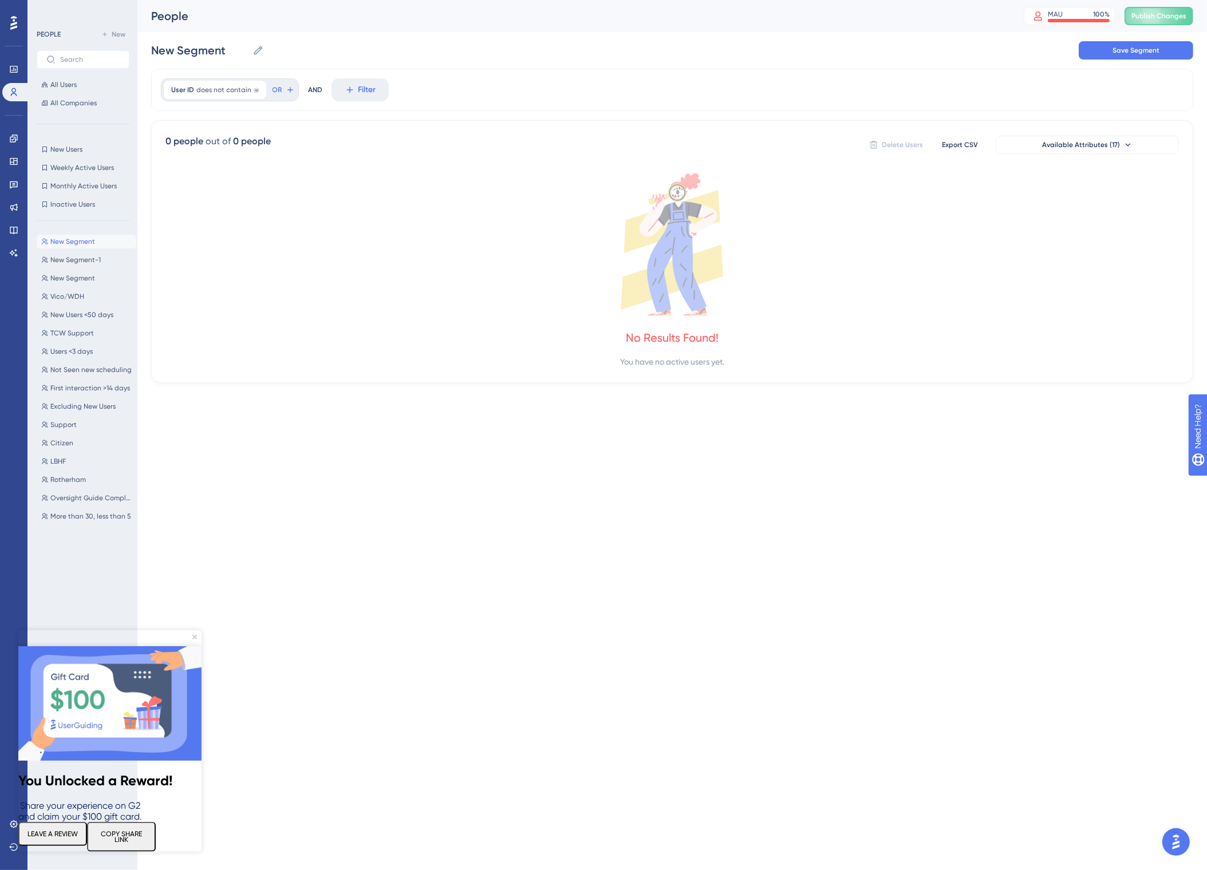
click at [1098, 60] on div "New Segment New Segment Save Segment" at bounding box center [672, 50] width 1042 height 37
click at [1102, 54] on button "Save Segment" at bounding box center [1135, 50] width 114 height 18
click at [1149, 14] on span "Publish Changes" at bounding box center [1158, 15] width 55 height 9
click at [49, 83] on button "All Users" at bounding box center [83, 85] width 93 height 14
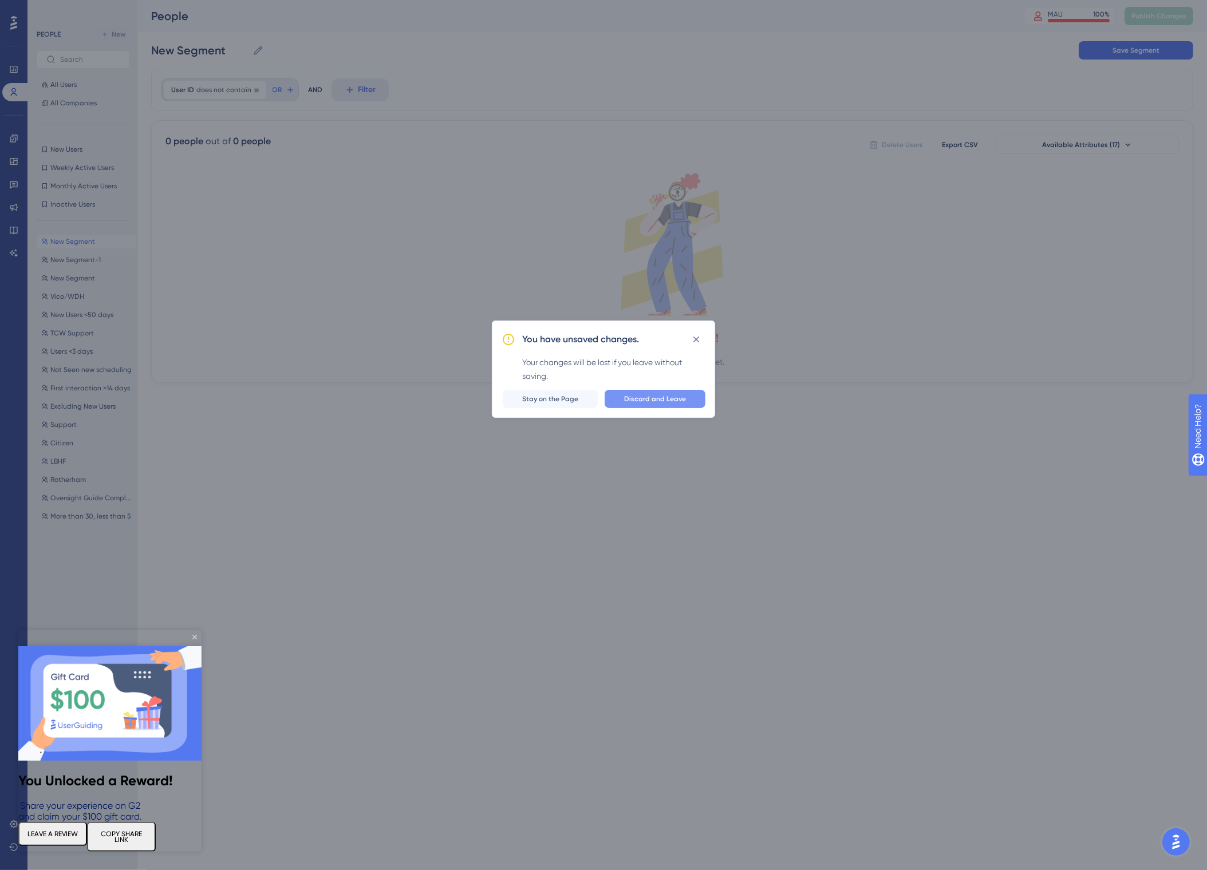
click at [651, 395] on span "Discard and Leave" at bounding box center [655, 398] width 62 height 9
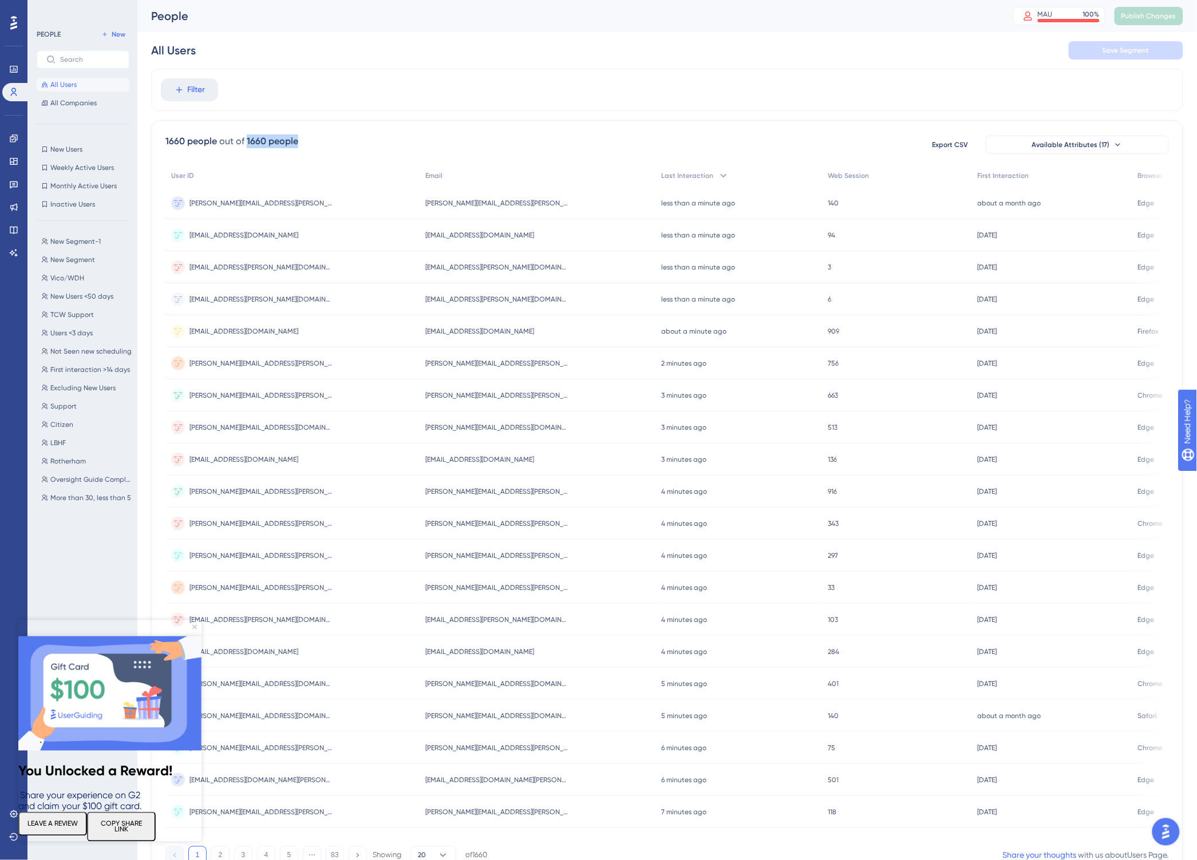
drag, startPoint x: 244, startPoint y: 143, endPoint x: 360, endPoint y: 149, distance: 115.8
click at [350, 147] on div "1660 people out of 1660 people Export CSV Available Attributes (17)" at bounding box center [666, 145] width 1003 height 21
click at [329, 142] on div "1660 people out of 1660 people Export CSV Available Attributes (17)" at bounding box center [666, 145] width 1003 height 21
click at [192, 627] on icon "Close Preview" at bounding box center [194, 627] width 5 height 5
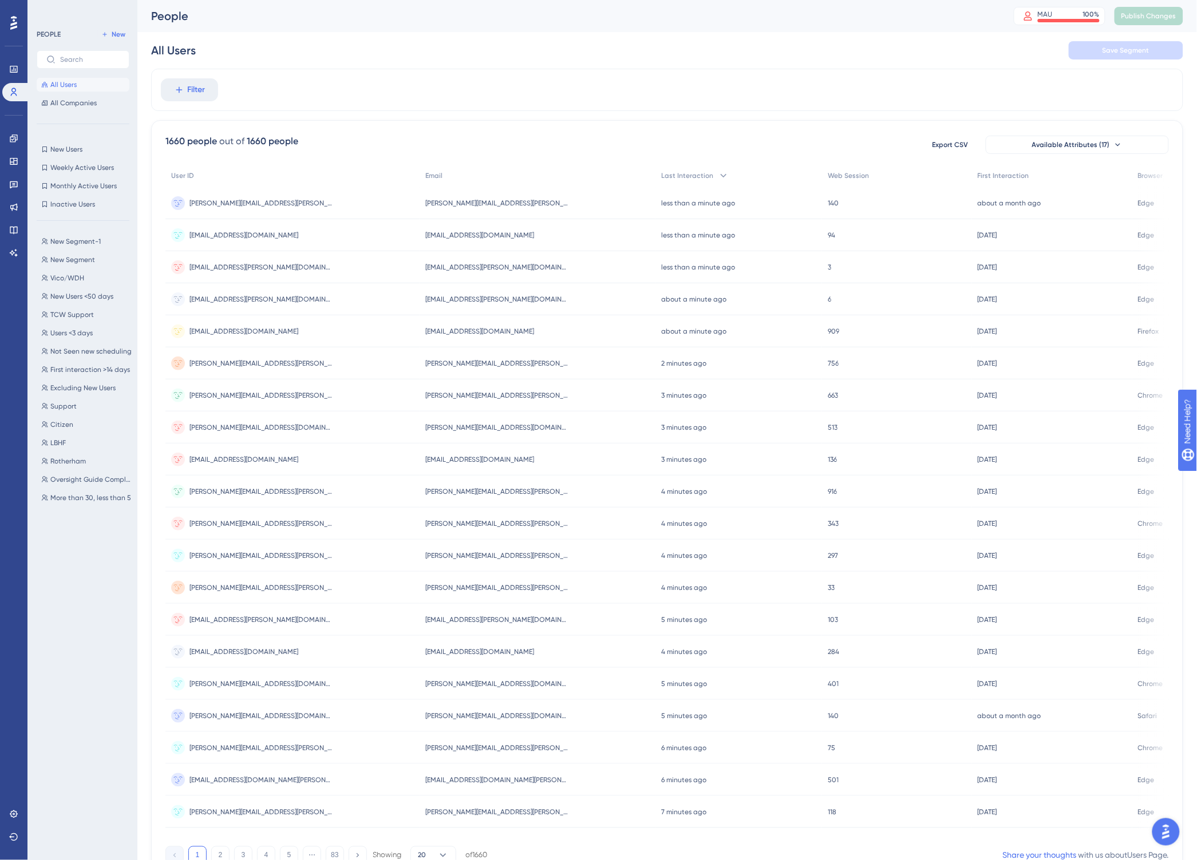
click at [1023, 8] on div "MAU 100 %" at bounding box center [1060, 16] width 92 height 18
click at [1067, 12] on div "MAU 100 %" at bounding box center [1069, 14] width 62 height 9
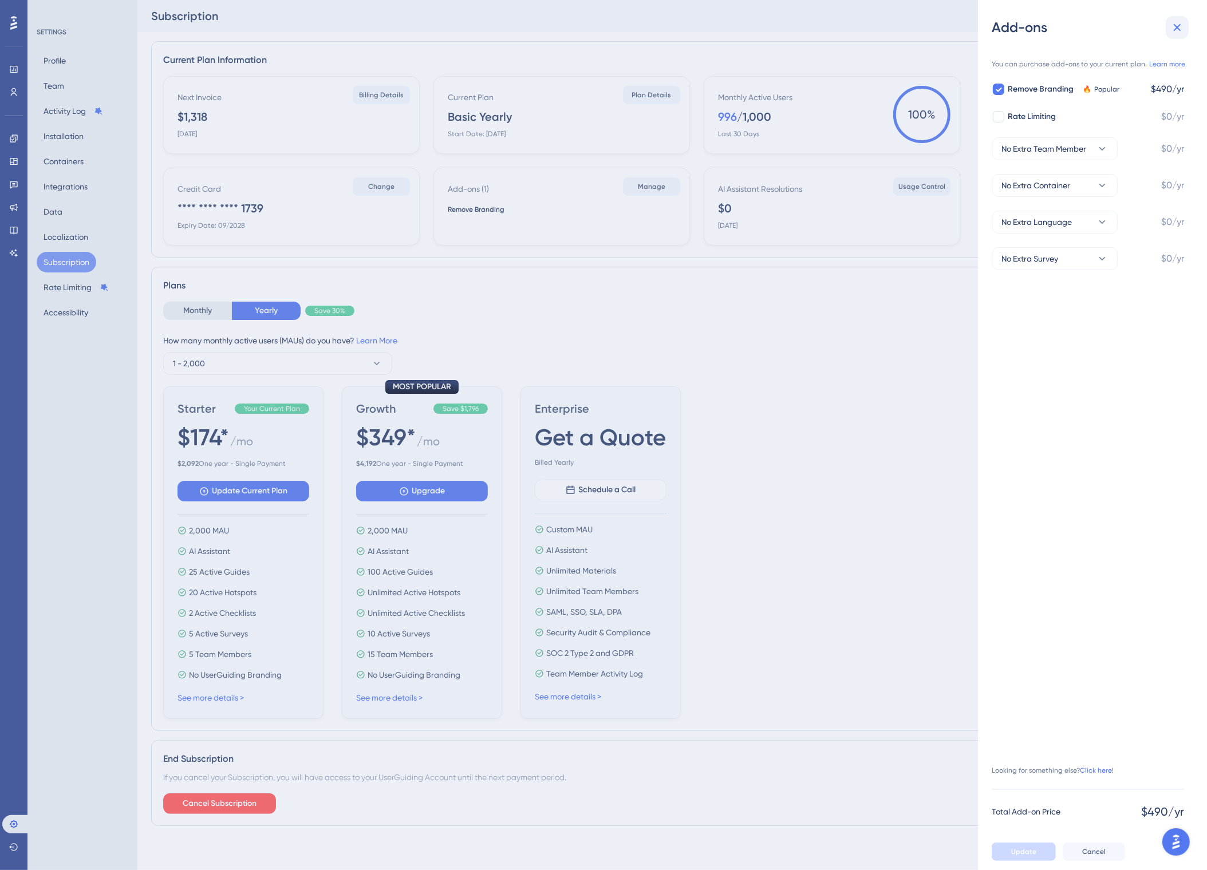
click at [1177, 26] on icon at bounding box center [1176, 27] width 7 height 7
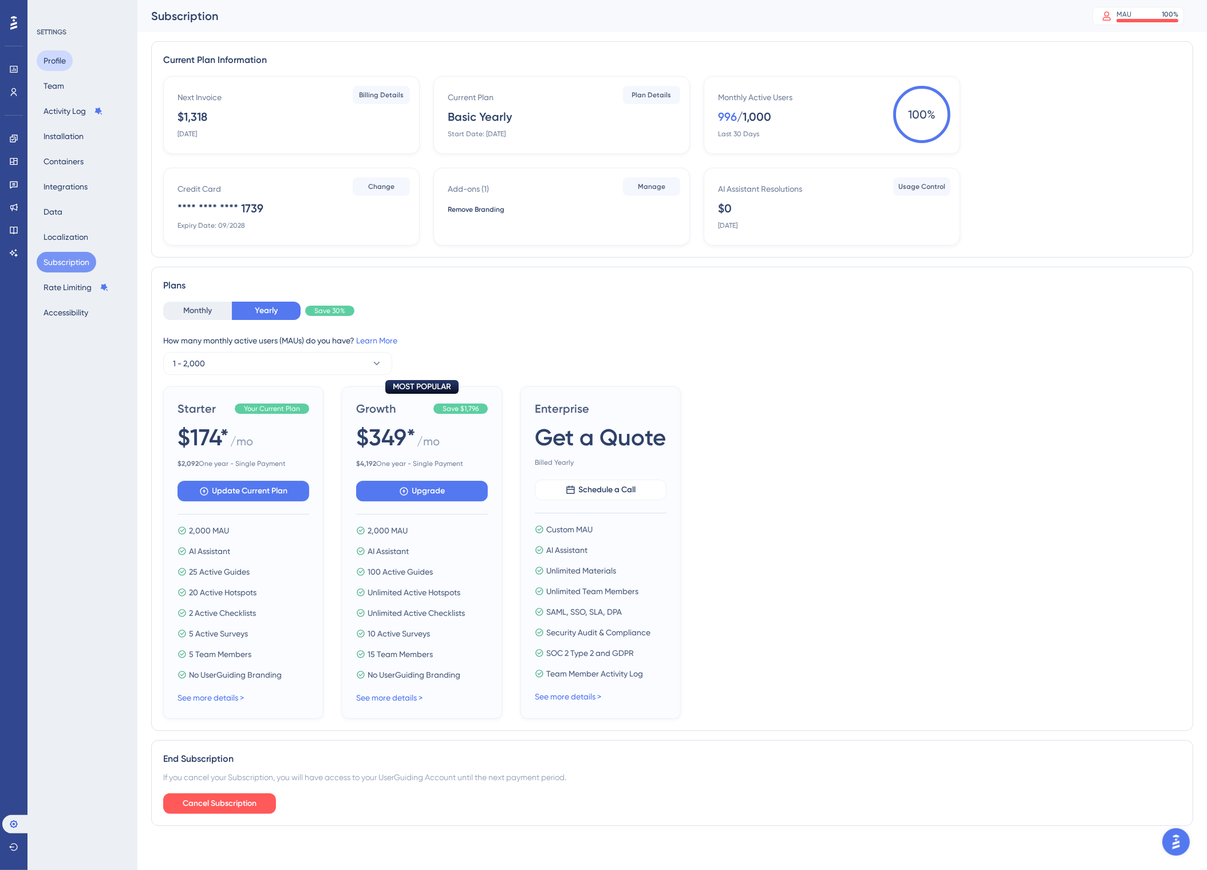
click at [57, 64] on button "Profile" at bounding box center [55, 60] width 36 height 21
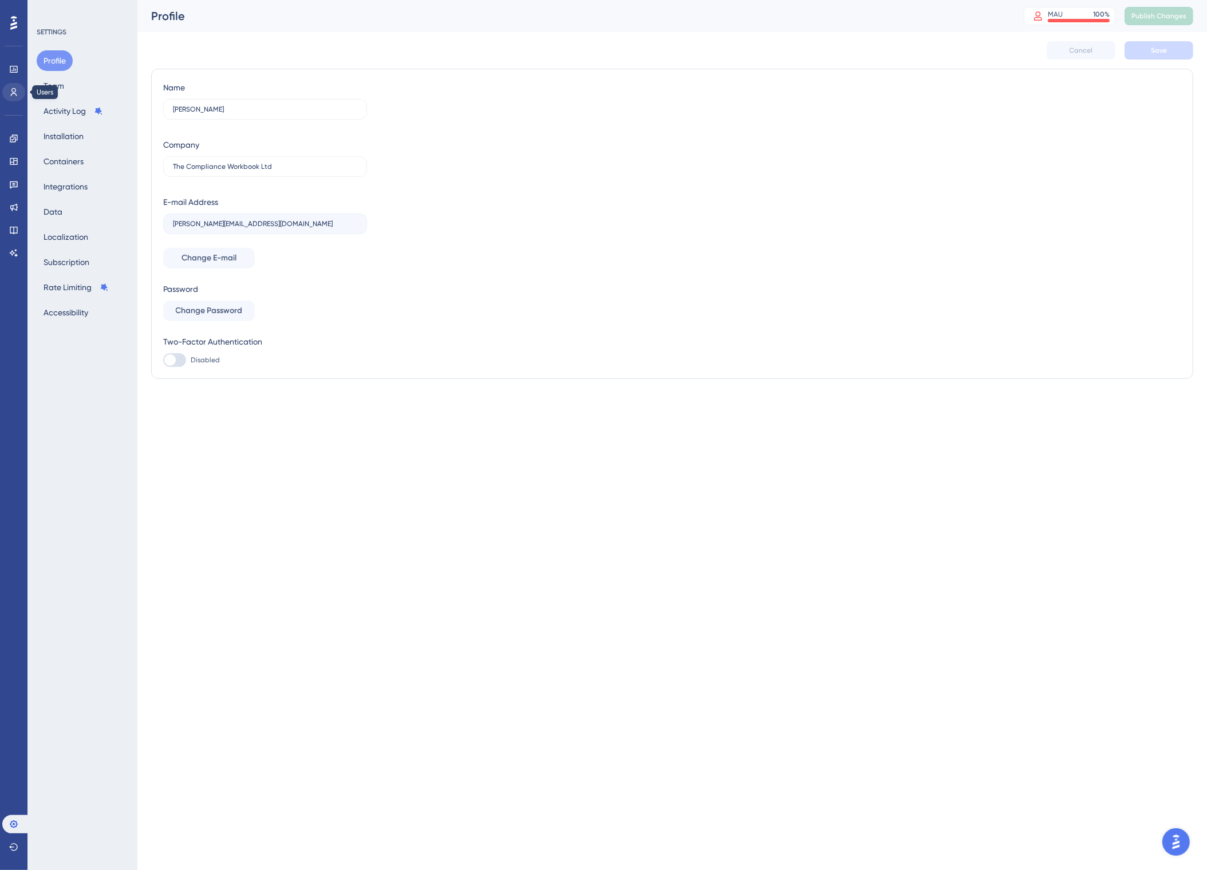
click at [15, 91] on icon at bounding box center [14, 92] width 6 height 8
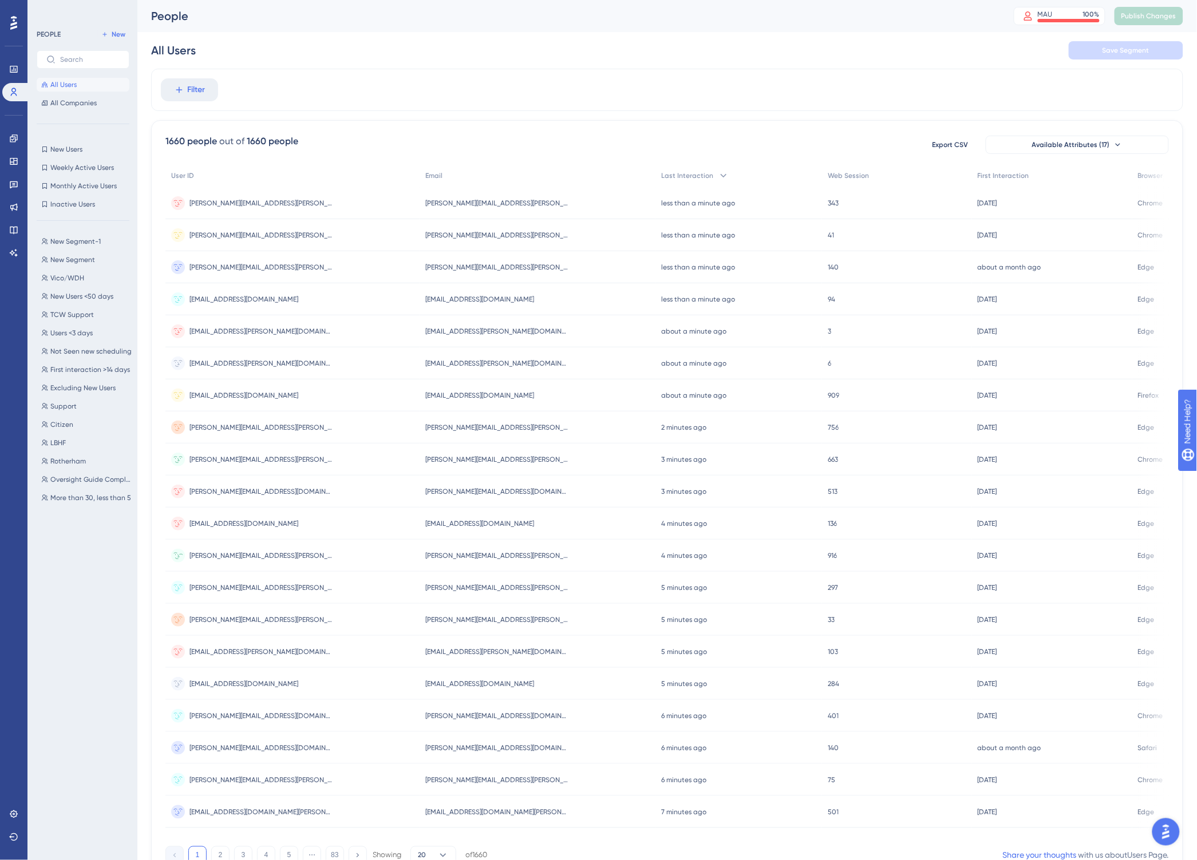
scroll to position [63, 0]
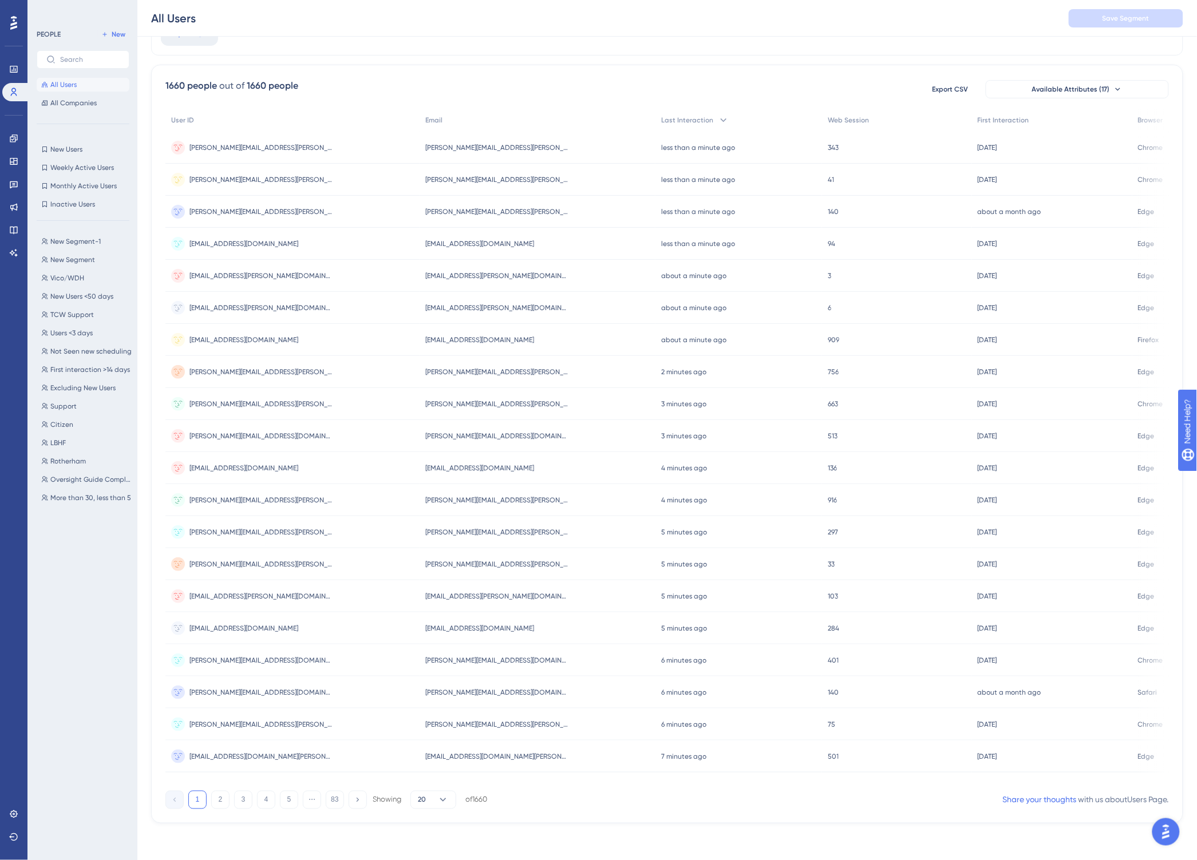
click at [230, 802] on div "1 2 3 4 5 ⋯ 83 Showing 20 of 1660" at bounding box center [326, 800] width 322 height 18
click at [226, 802] on button "2" at bounding box center [220, 800] width 18 height 18
click at [246, 802] on button "3" at bounding box center [243, 800] width 18 height 18
click at [268, 800] on button "4" at bounding box center [266, 800] width 18 height 18
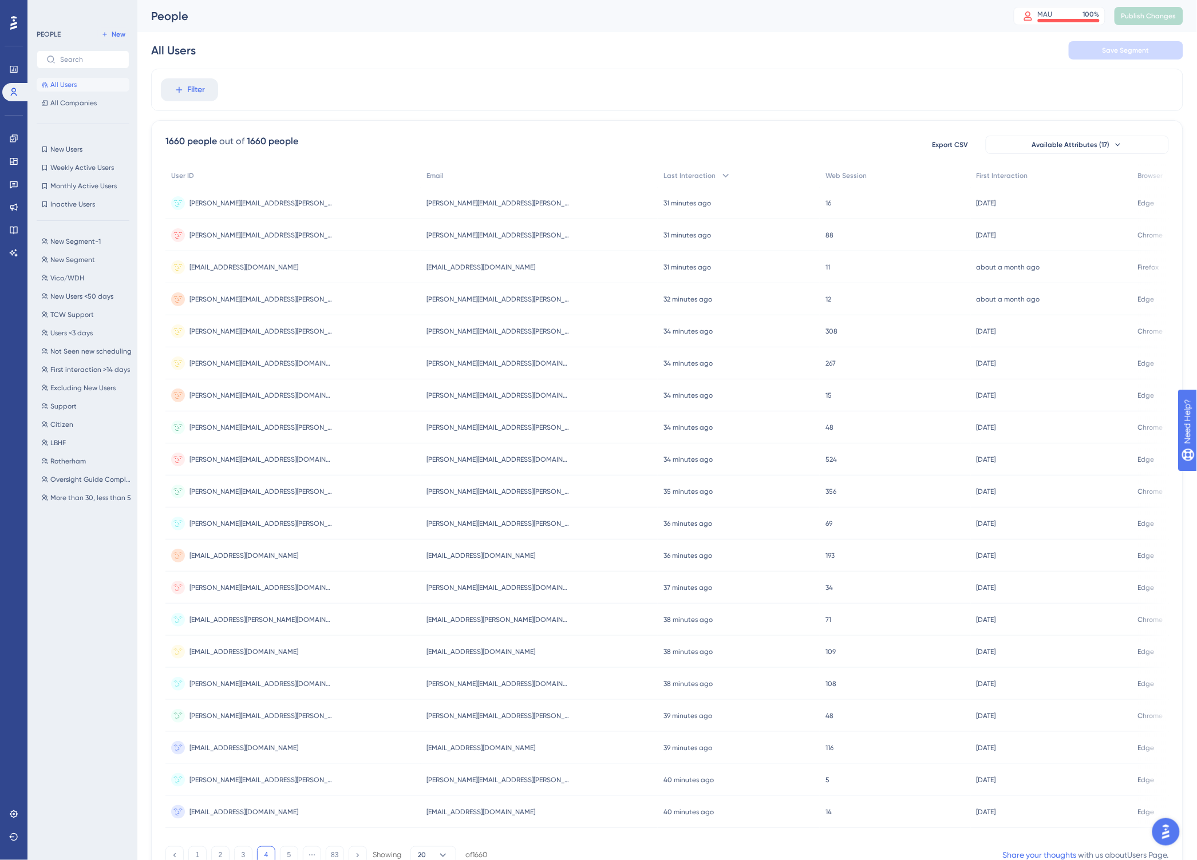
click at [353, 124] on div "1660 people out of 1660 people Export CSV Available Attributes (17) User ID Ema…" at bounding box center [667, 499] width 1032 height 759
click at [210, 88] on button "Filter" at bounding box center [189, 89] width 57 height 23
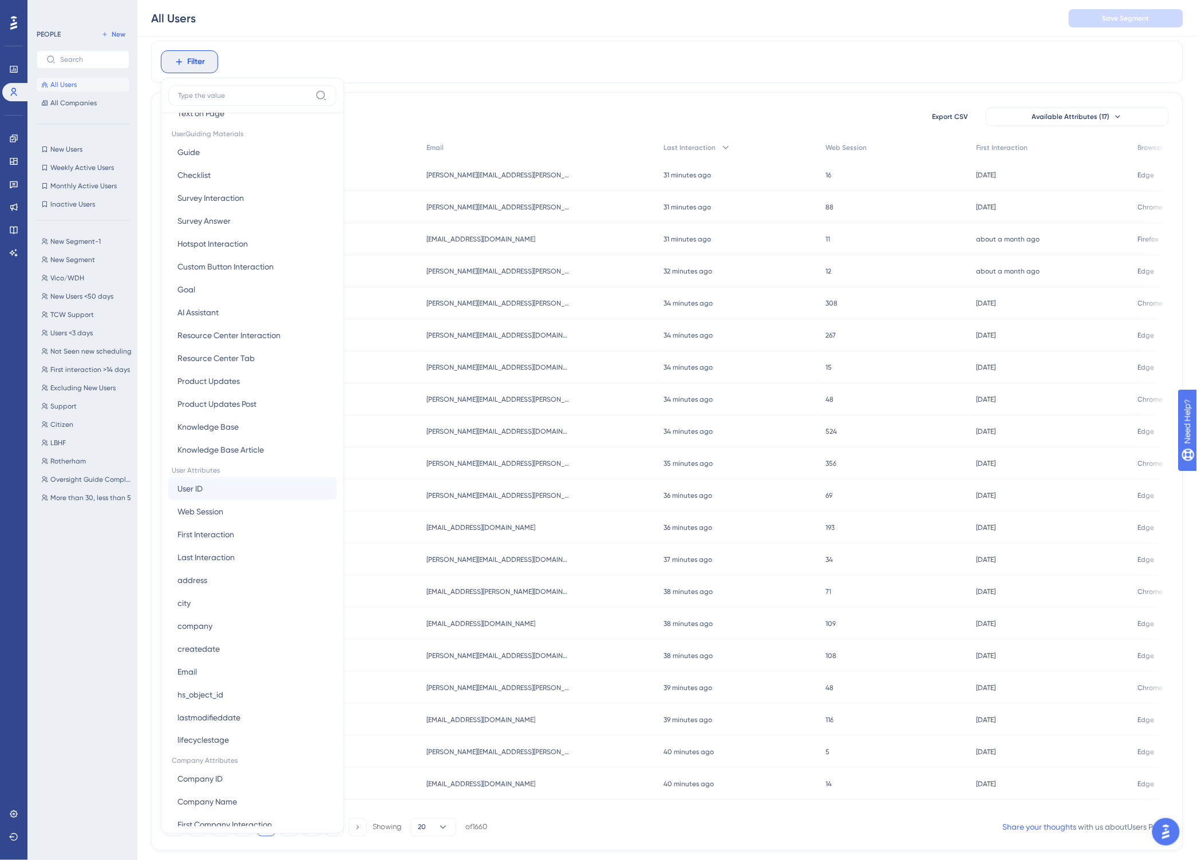
scroll to position [172, 0]
click at [201, 485] on button "User ID User ID" at bounding box center [252, 488] width 168 height 23
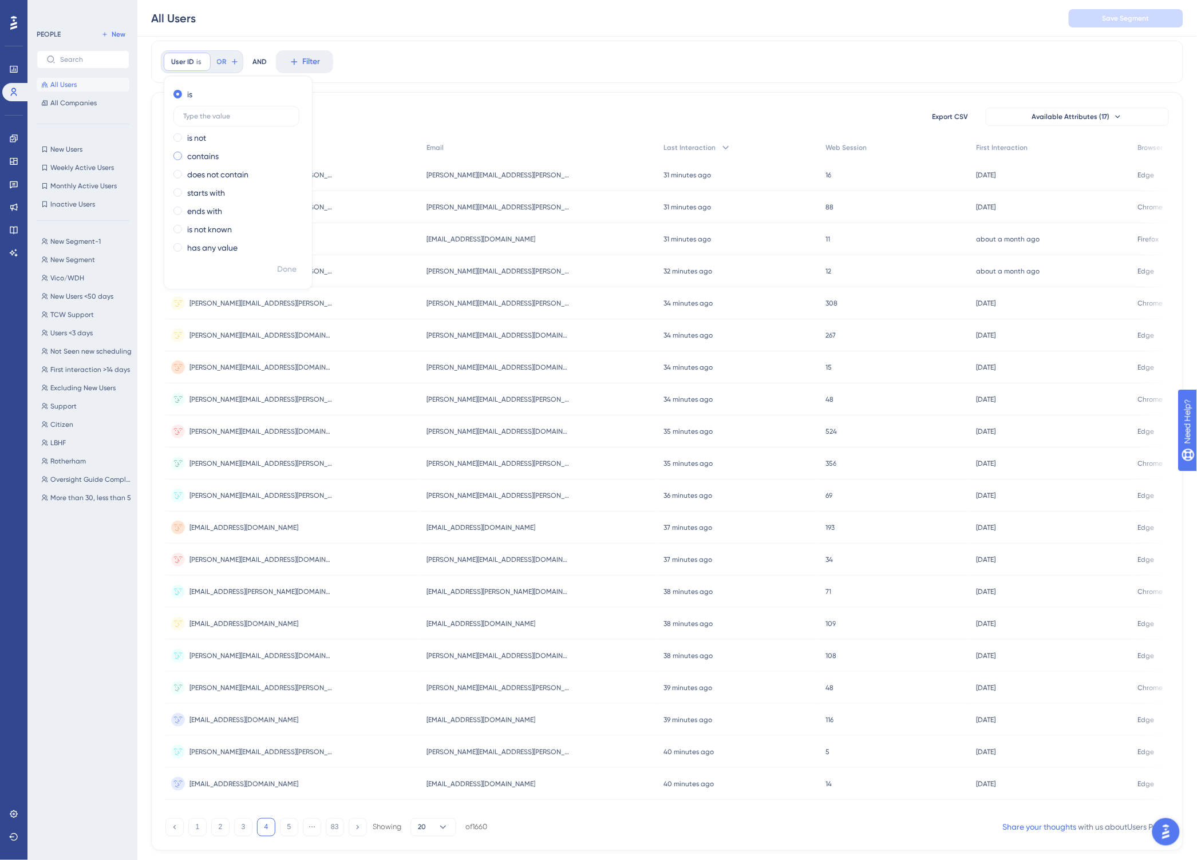
click at [208, 160] on label "contains" at bounding box center [202, 156] width 31 height 14
type input "[PERSON_NAME].qu"
click at [291, 268] on span "Done" at bounding box center [286, 270] width 19 height 14
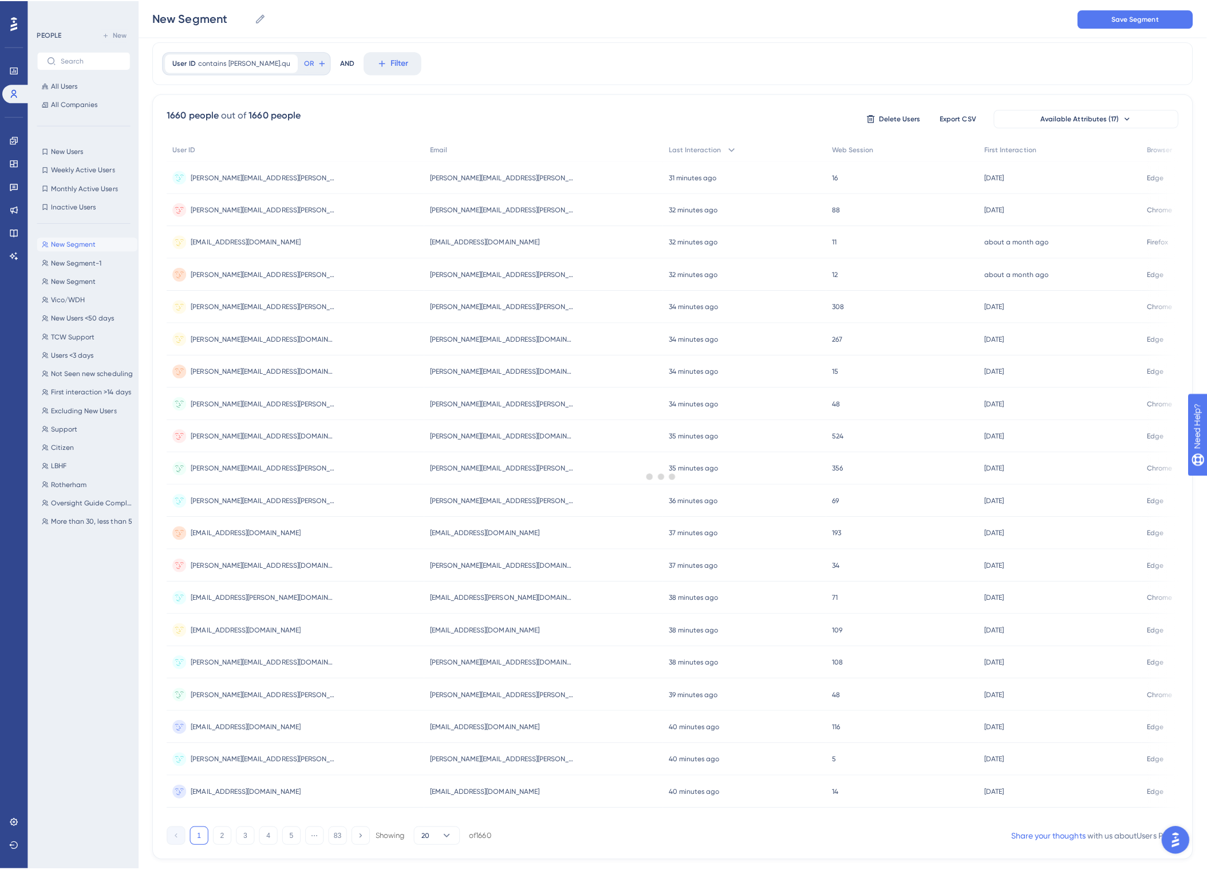
scroll to position [0, 0]
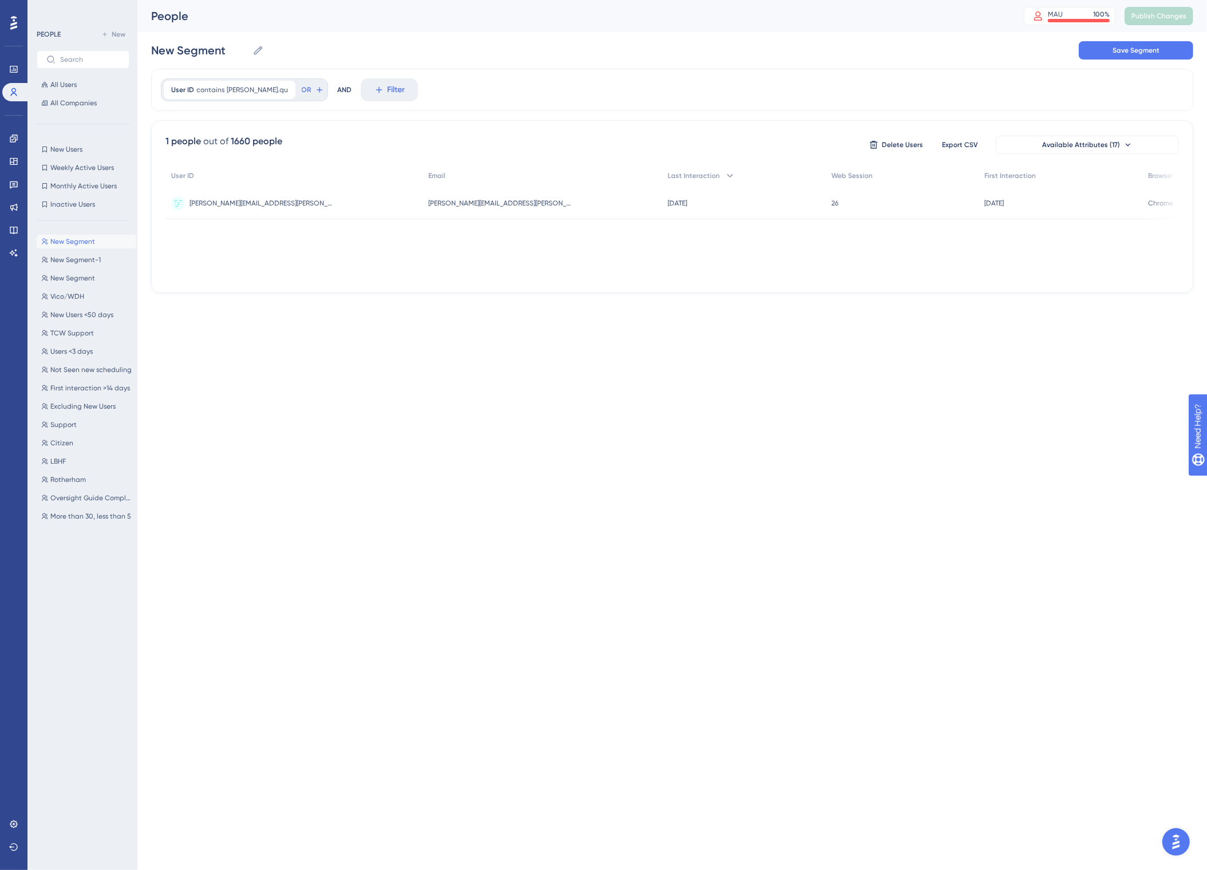
click at [367, 0] on html "Performance Users Engagement Widgets Feedback Product Updates Knowledge Base AI…" at bounding box center [603, 0] width 1207 height 0
click at [272, 201] on span "[PERSON_NAME][EMAIL_ADDRESS][PERSON_NAME][DOMAIN_NAME]" at bounding box center [260, 203] width 143 height 9
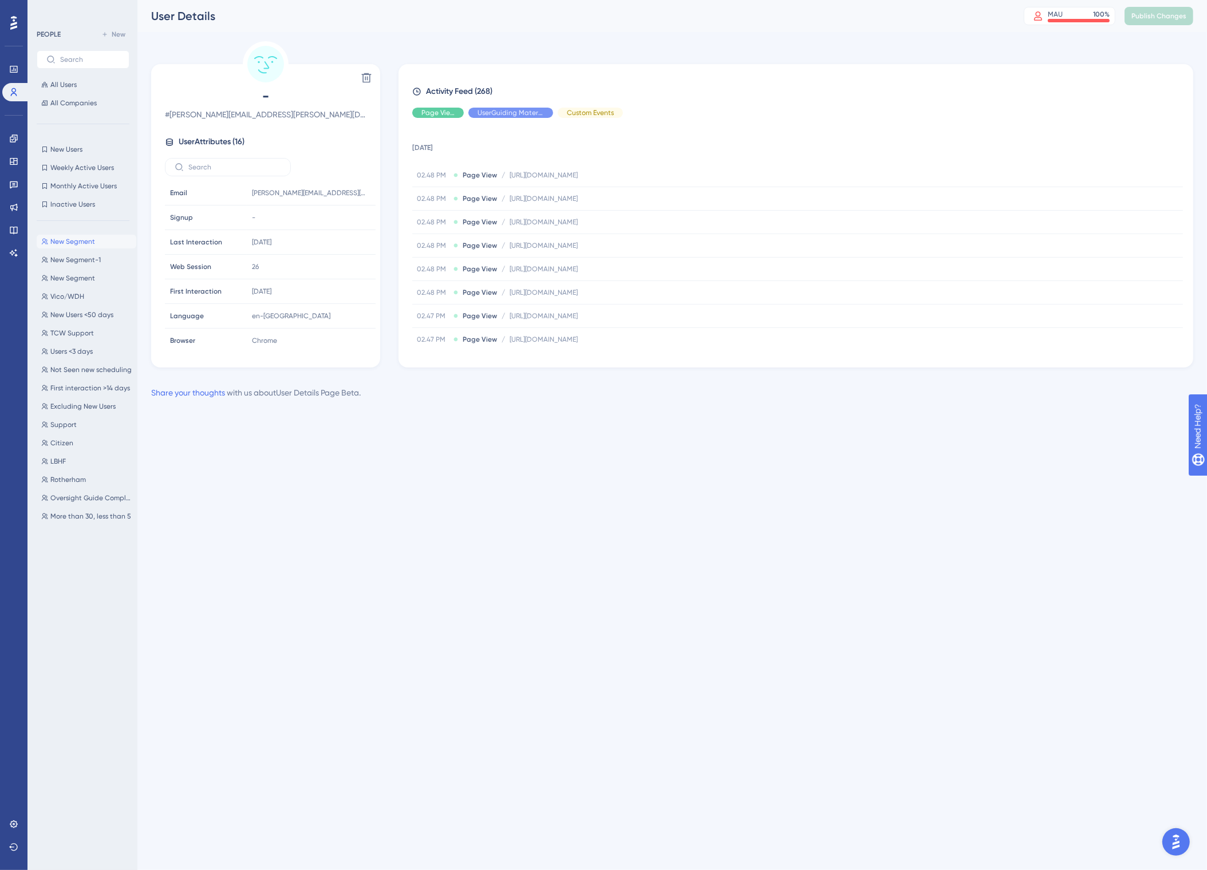
click at [282, 0] on html "Performance Users Engagement Widgets Feedback Product Updates Knowledge Base AI…" at bounding box center [603, 0] width 1207 height 0
click at [14, 97] on link at bounding box center [15, 92] width 27 height 18
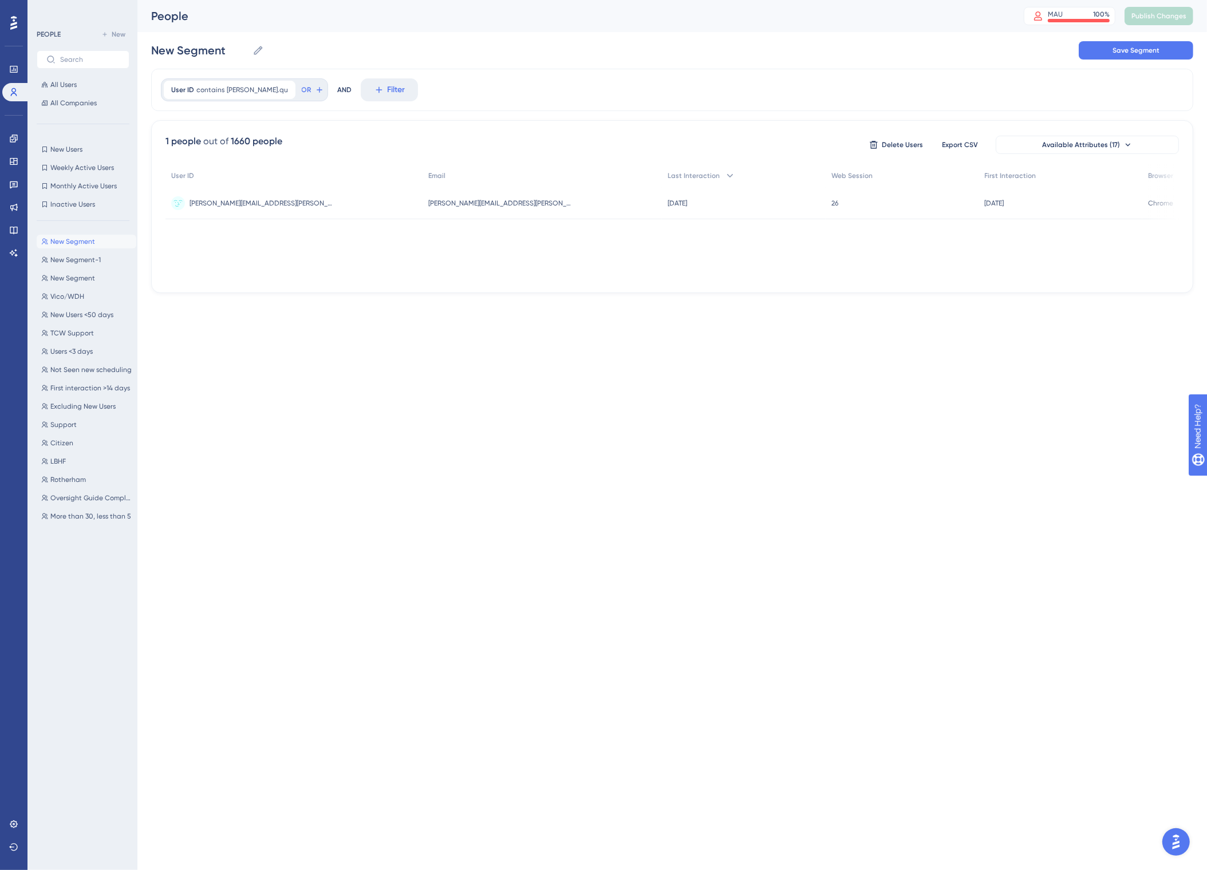
click at [610, 0] on html "Performance Users Engagement Widgets Feedback Product Updates Knowledge Base AI…" at bounding box center [603, 0] width 1207 height 0
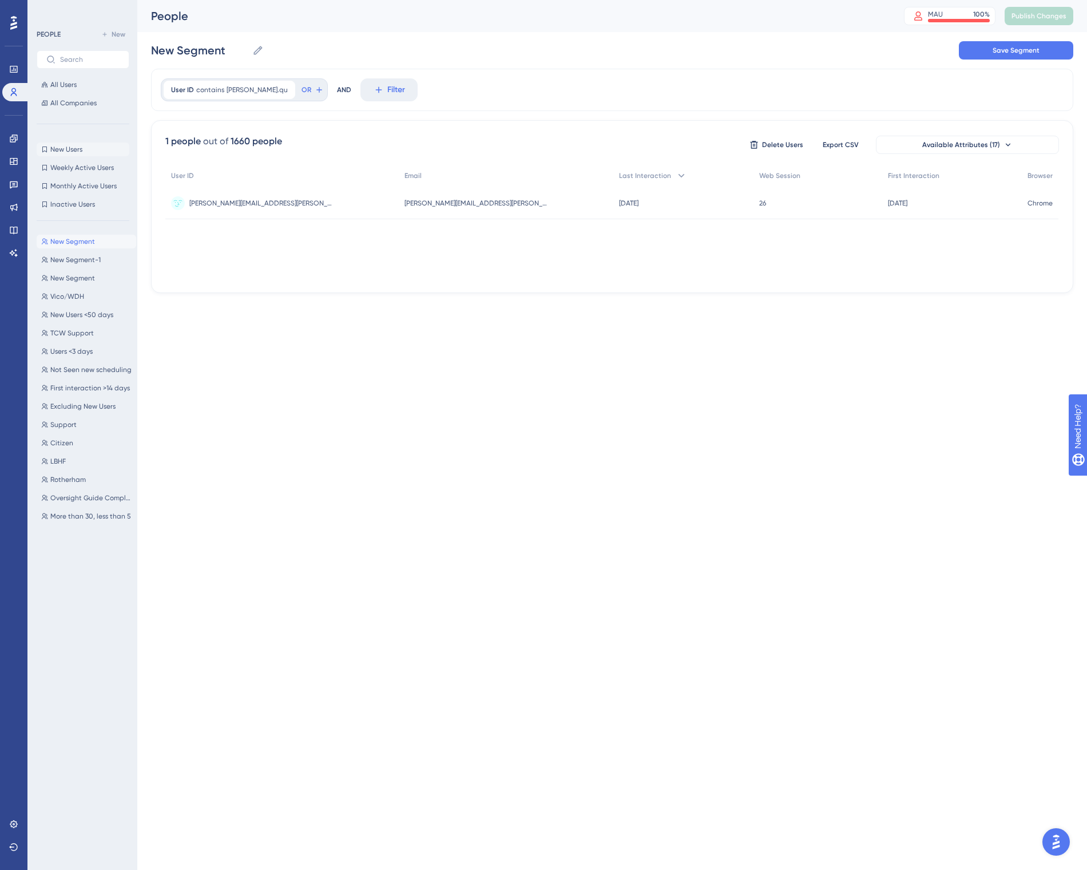
click at [68, 143] on button "New Users New Users" at bounding box center [83, 150] width 93 height 14
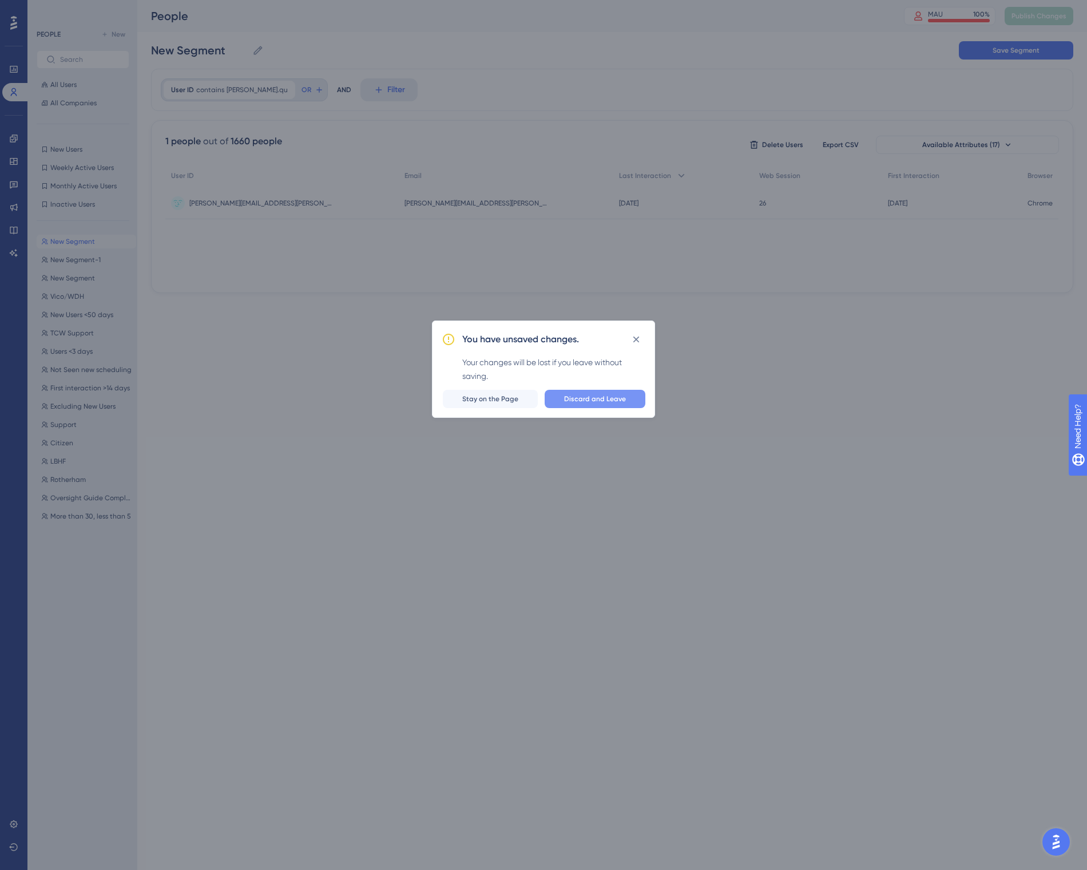
click at [611, 400] on span "Discard and Leave" at bounding box center [595, 398] width 62 height 9
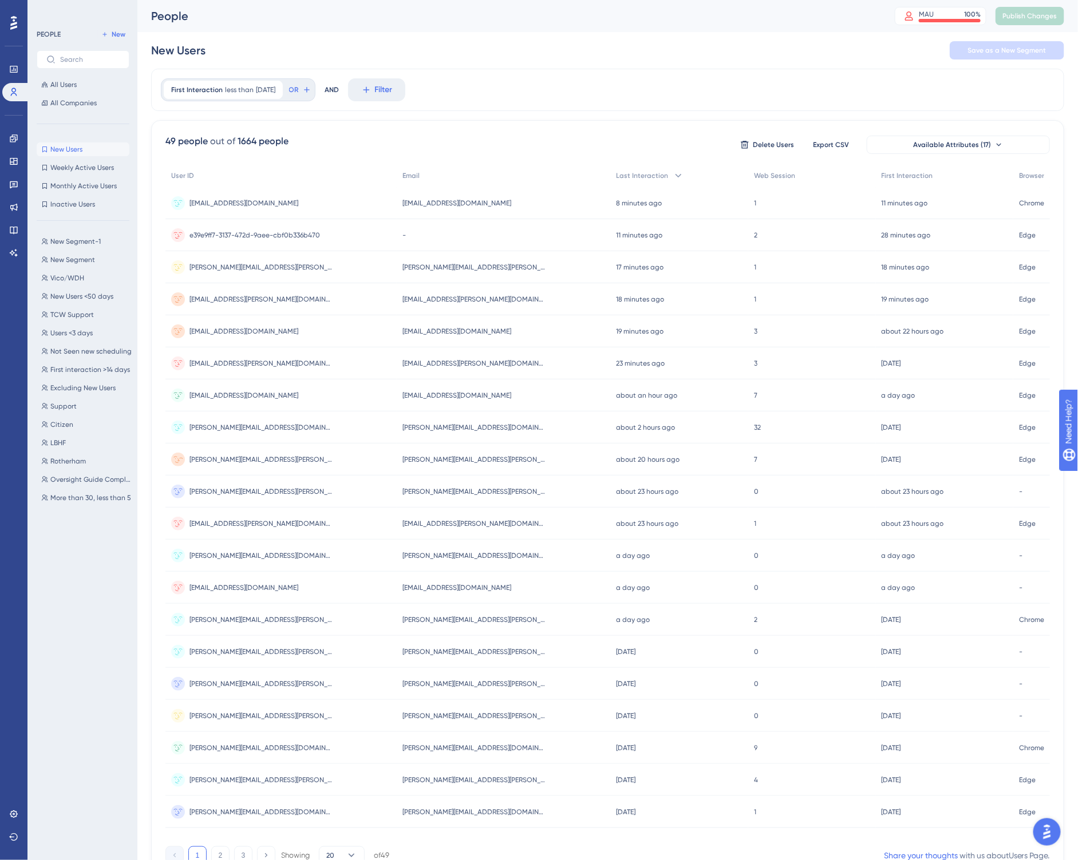
click at [303, 444] on div "[PERSON_NAME][EMAIL_ADDRESS][PERSON_NAME][DOMAIN_NAME] [PERSON_NAME][DOMAIN_NAM…" at bounding box center [280, 460] width 231 height 32
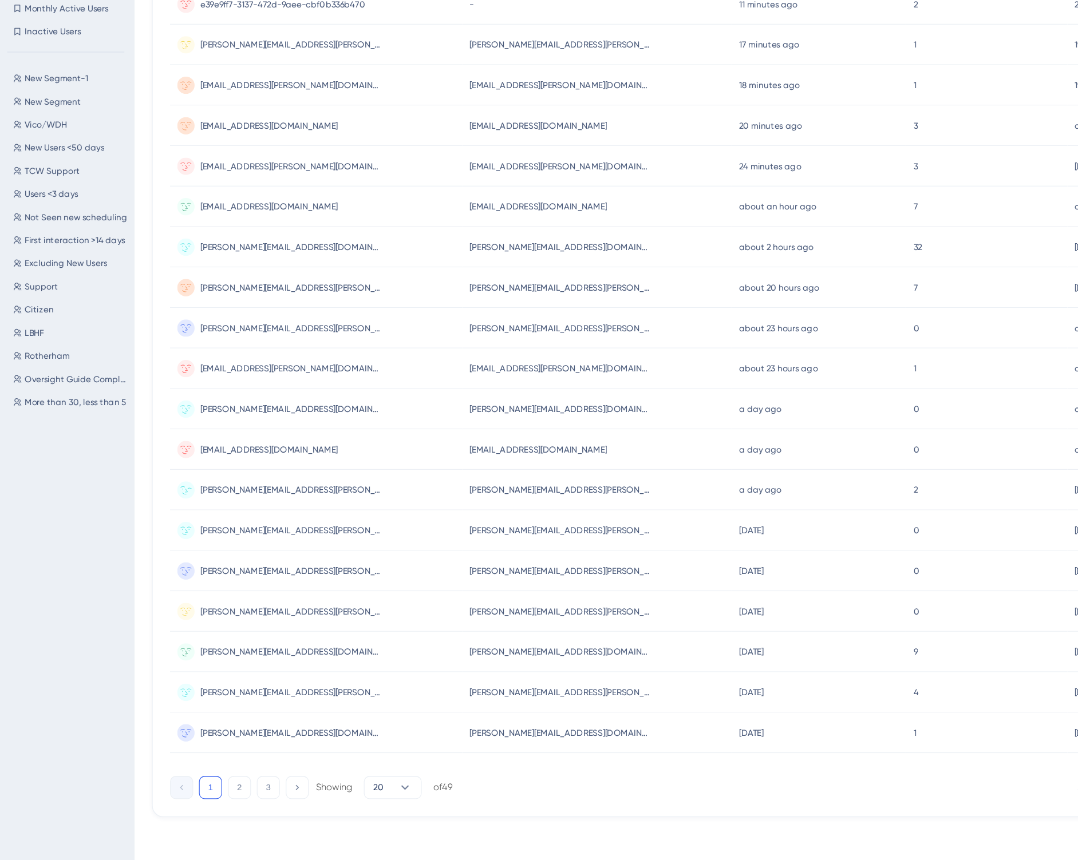
scroll to position [64, 0]
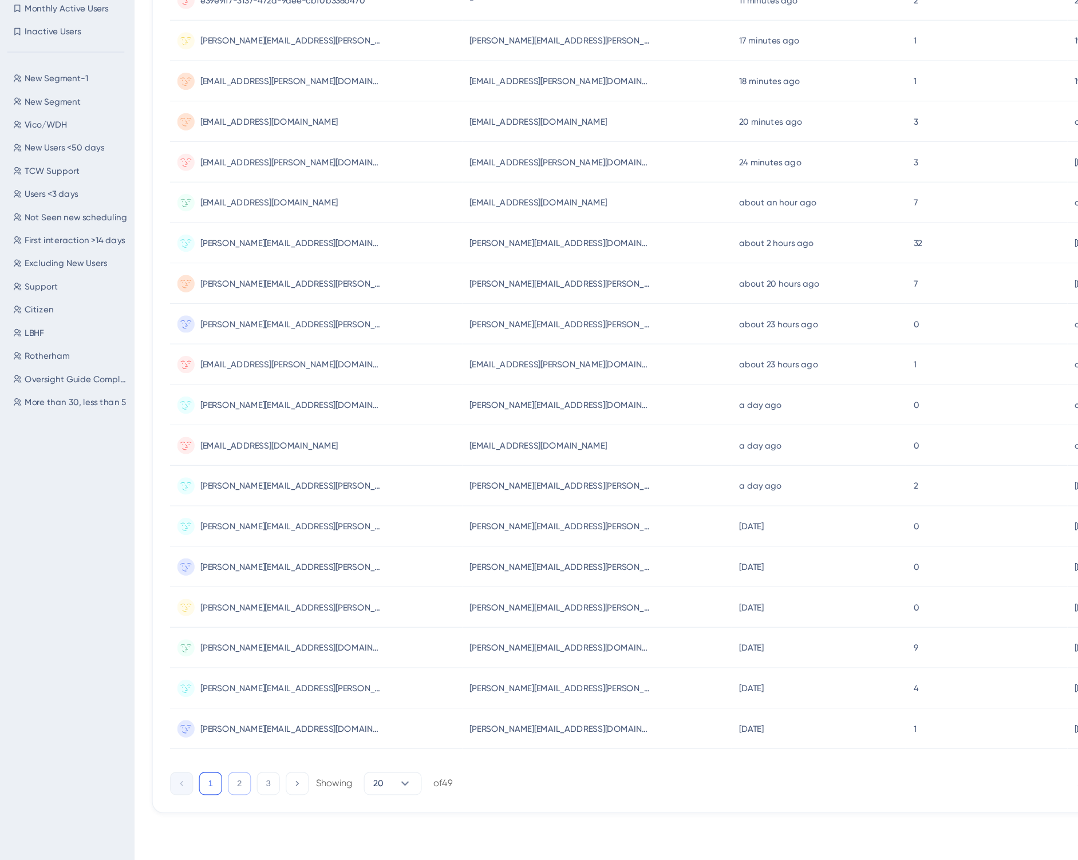
click at [211, 791] on button "2" at bounding box center [220, 800] width 18 height 18
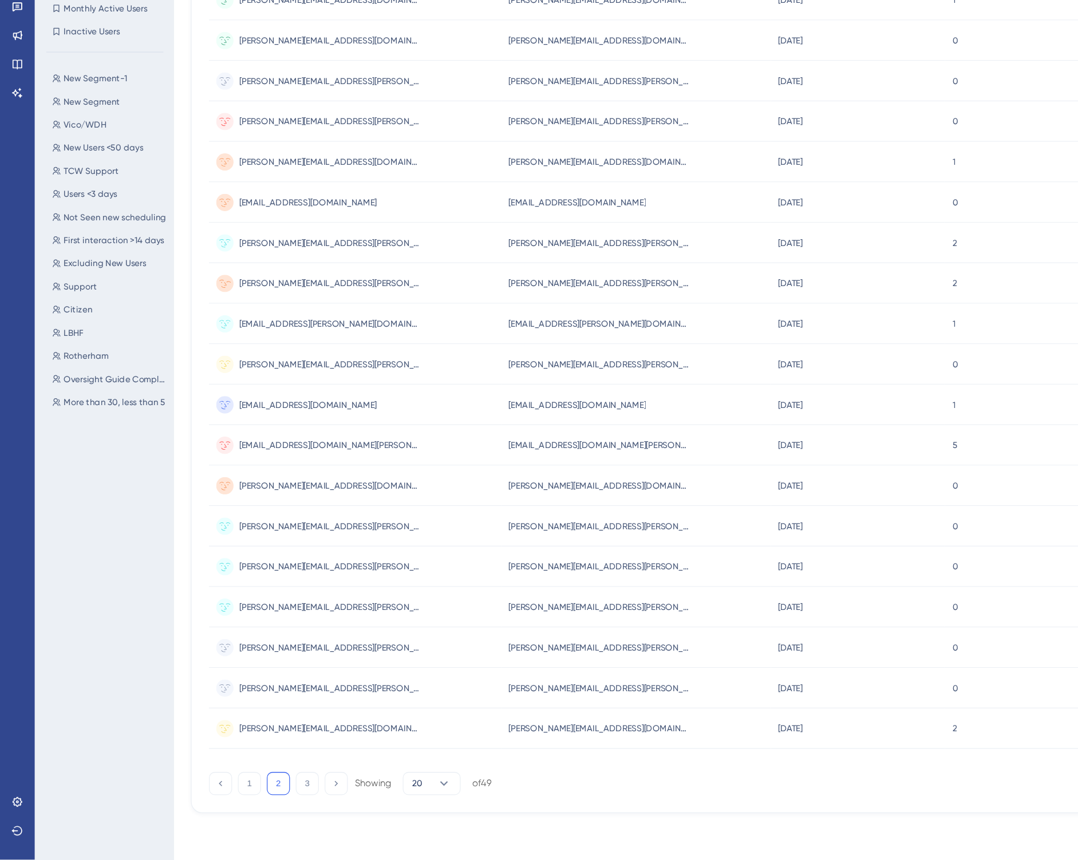
scroll to position [63, 0]
click at [243, 791] on button "3" at bounding box center [243, 800] width 18 height 18
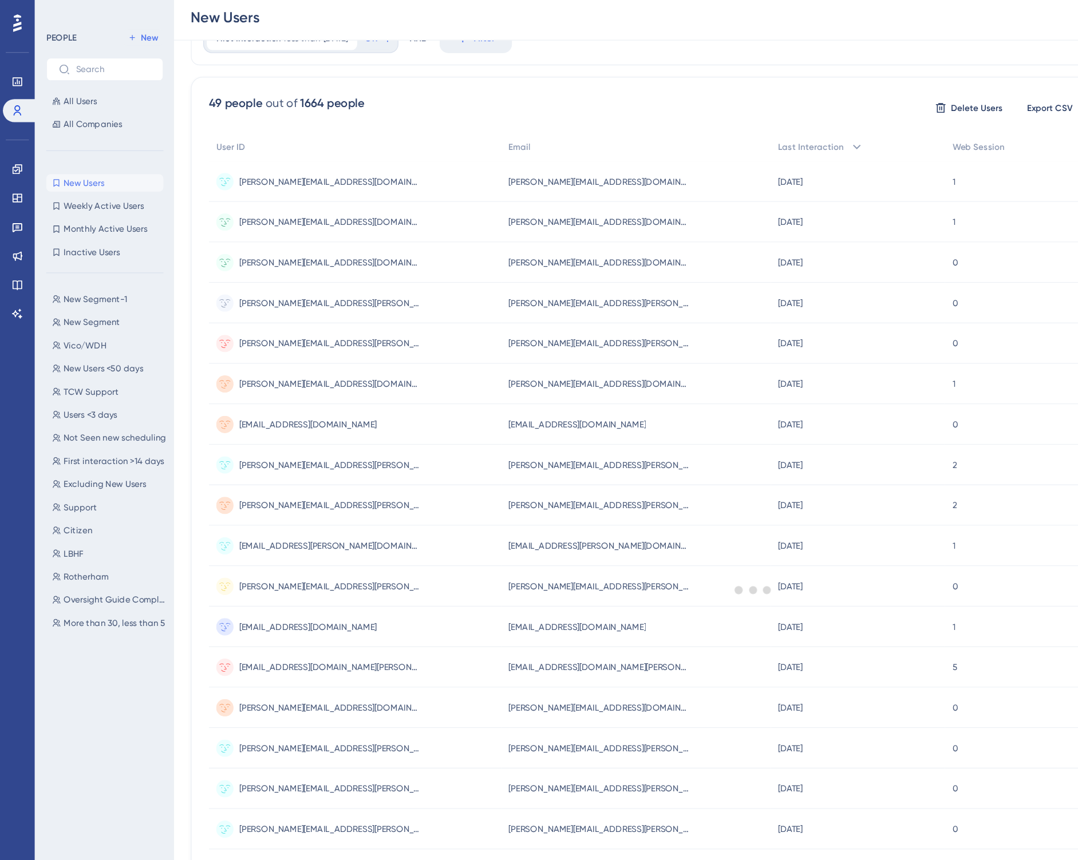
scroll to position [0, 0]
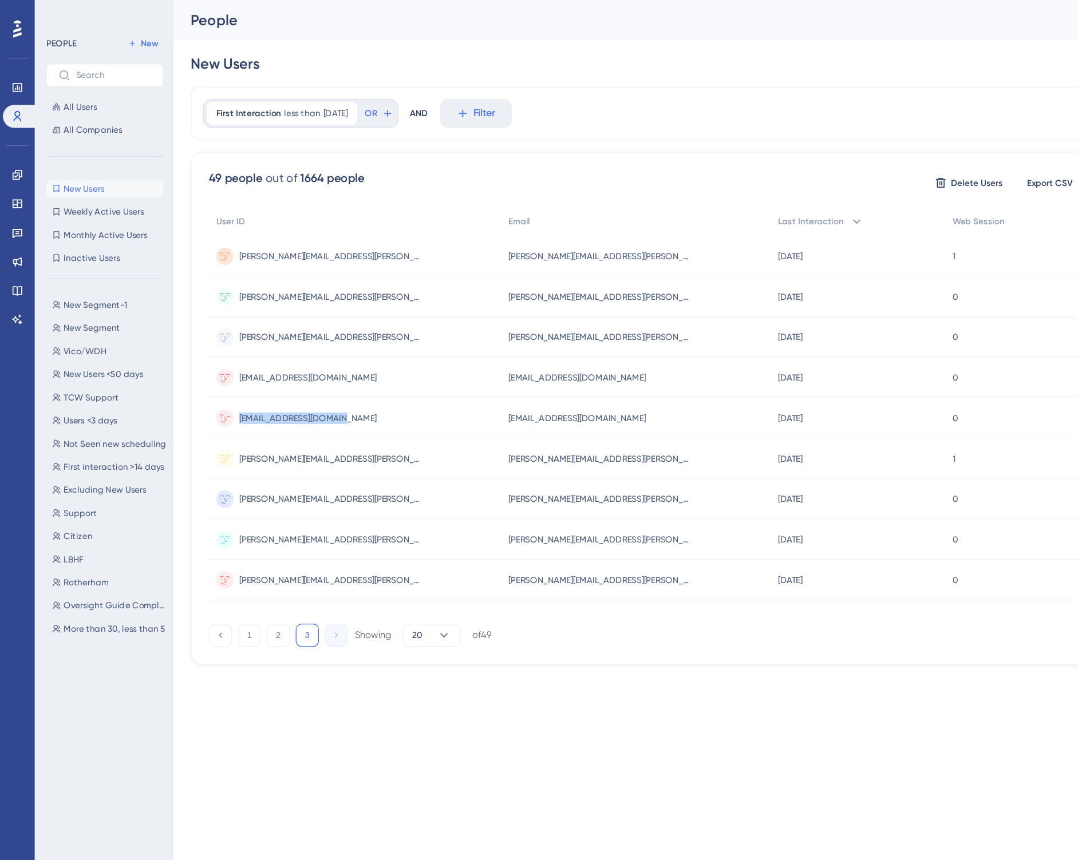
drag, startPoint x: 270, startPoint y: 331, endPoint x: 191, endPoint y: 333, distance: 79.0
click at [191, 333] on div "[EMAIL_ADDRESS][DOMAIN_NAME] [EMAIL_ADDRESS][DOMAIN_NAME]" at bounding box center [280, 331] width 231 height 32
copy span "[EMAIL_ADDRESS][DOMAIN_NAME]"
